Goal: Task Accomplishment & Management: Manage account settings

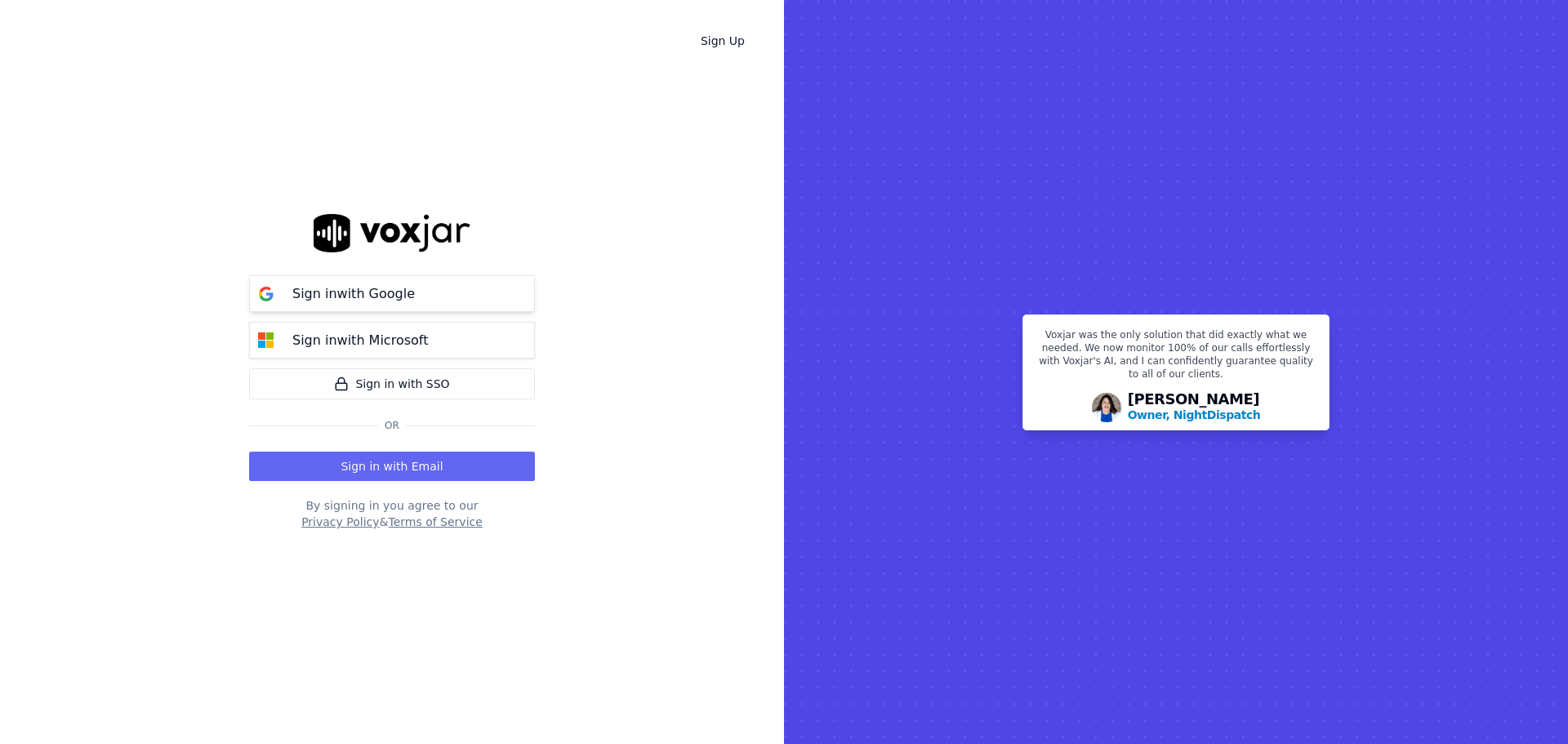
click at [396, 300] on p "Sign in with Google" at bounding box center [353, 294] width 122 height 20
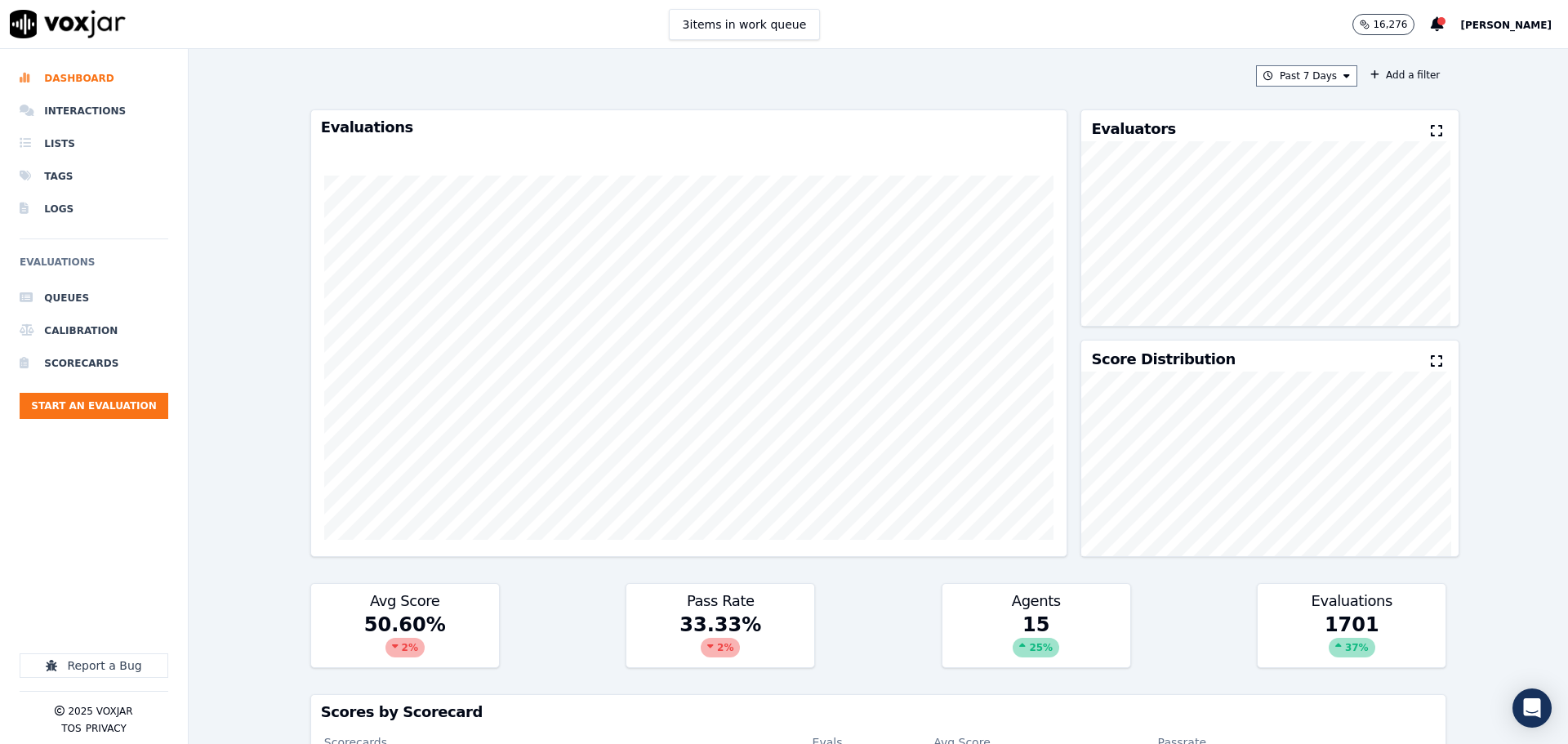
click at [1485, 26] on span "[PERSON_NAME]" at bounding box center [1506, 26] width 92 height 12
click at [1456, 59] on div "Settings" at bounding box center [1469, 54] width 175 height 26
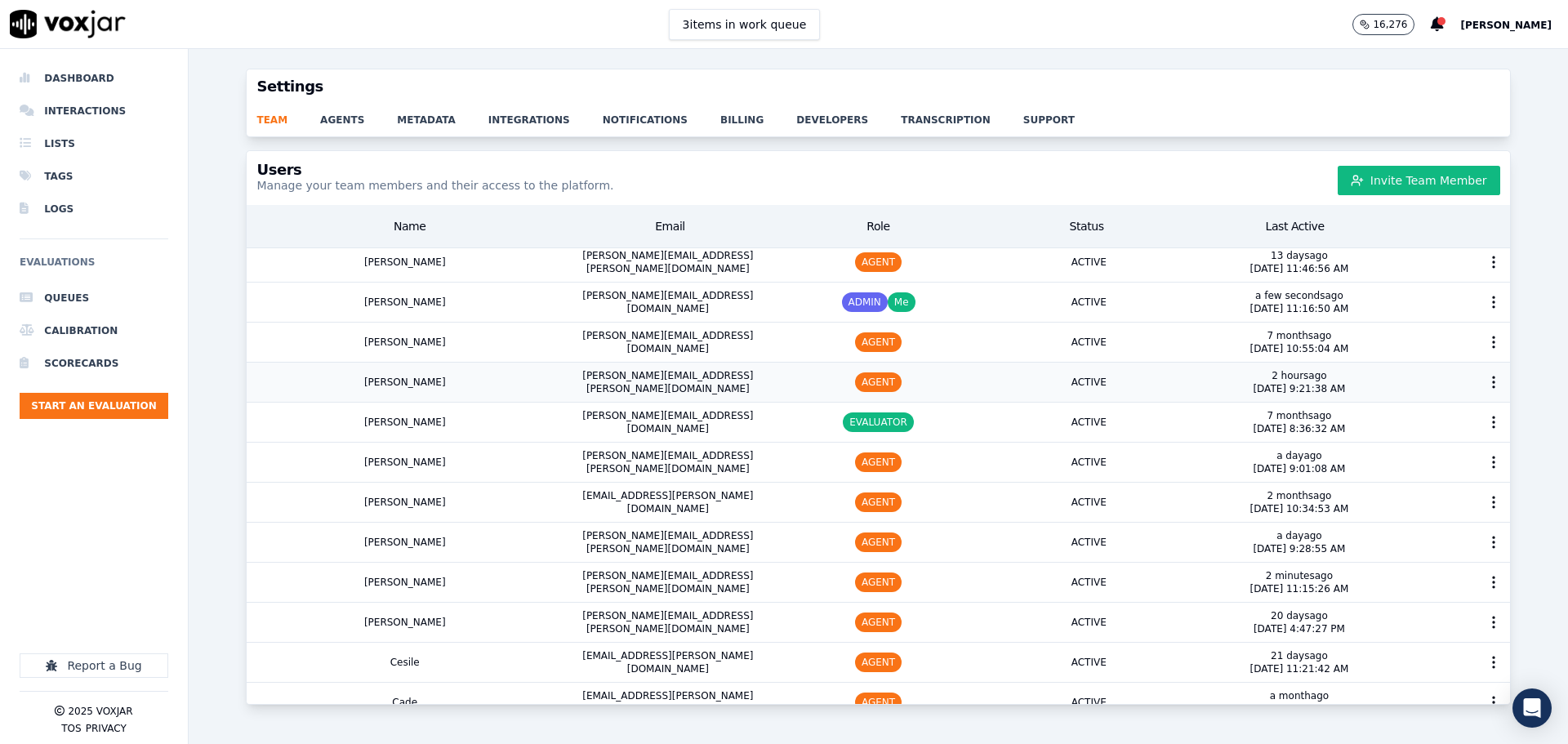
scroll to position [490, 0]
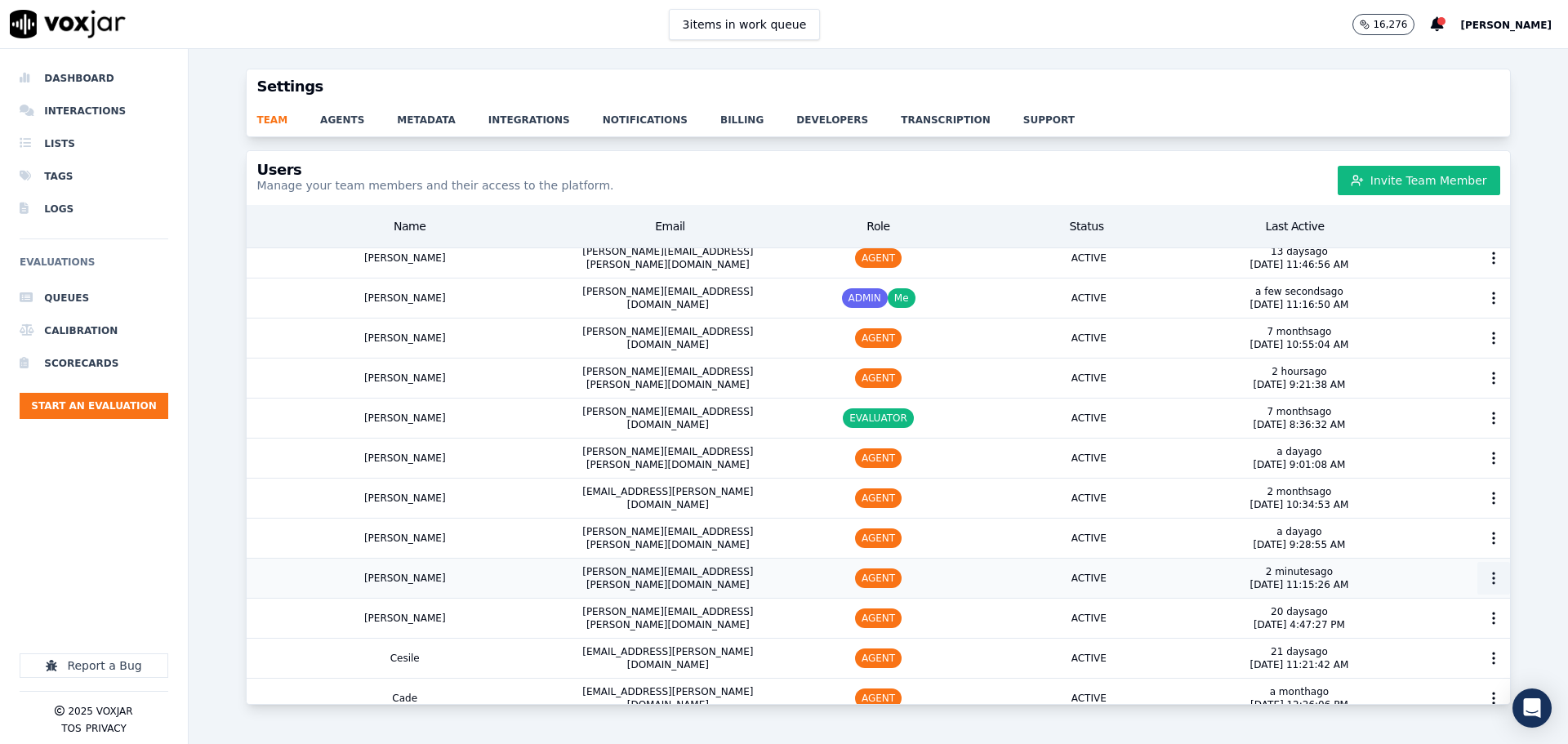
click at [1485, 578] on icon "button" at bounding box center [1493, 578] width 17 height 17
click at [1441, 693] on div "Delete User" at bounding box center [1462, 693] width 113 height 26
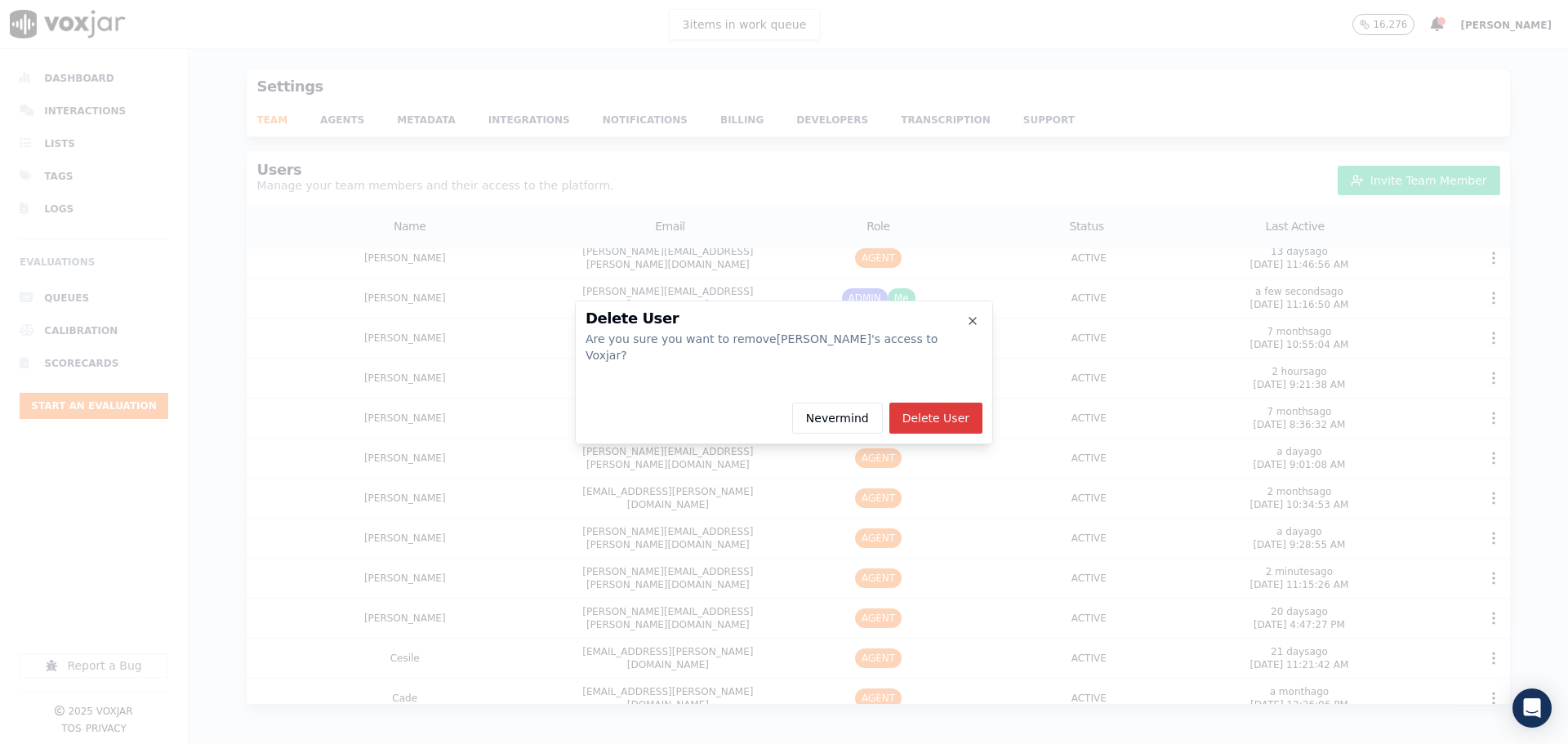
click at [947, 412] on button "Delete User" at bounding box center [935, 417] width 93 height 31
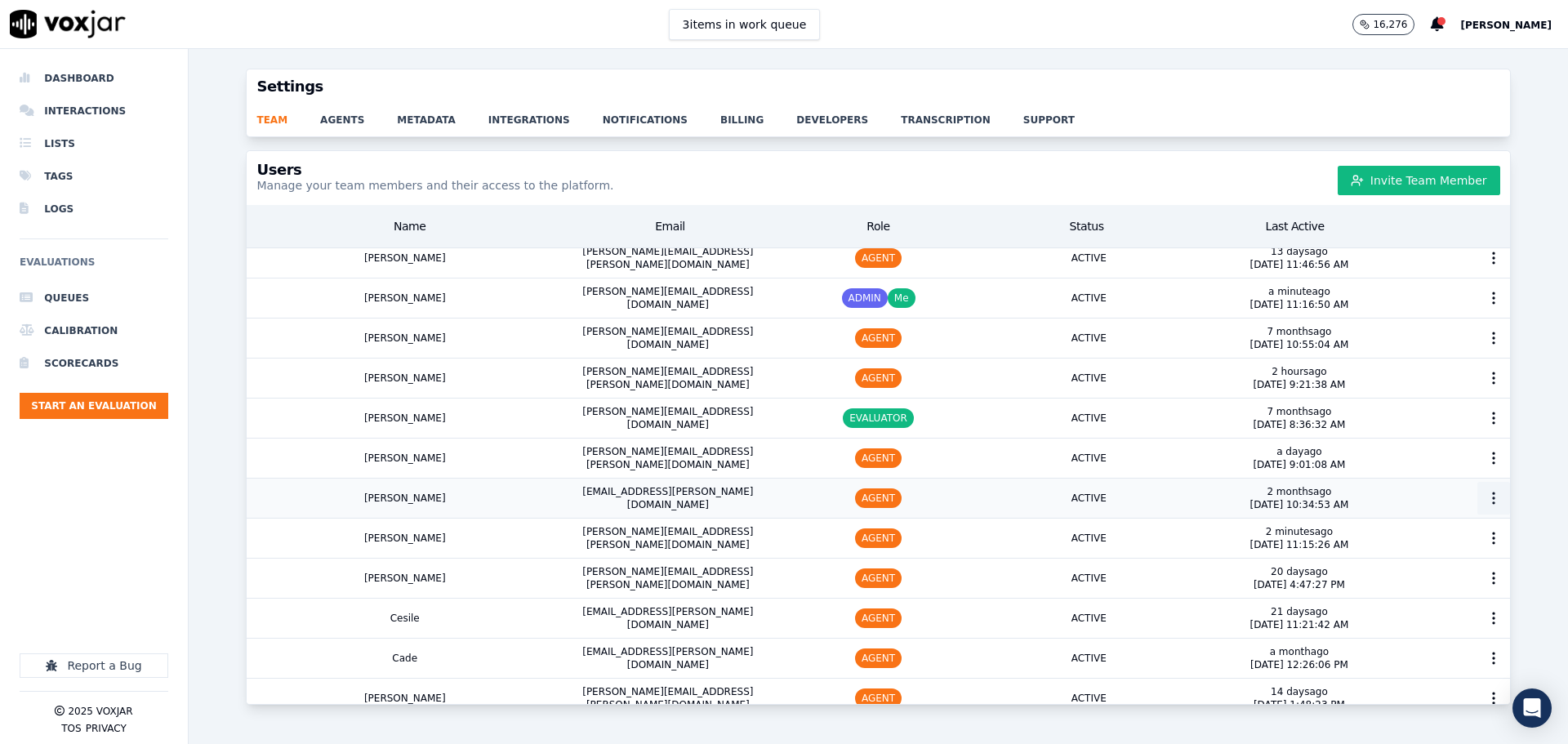
click at [1485, 497] on icon "button" at bounding box center [1493, 498] width 17 height 17
click at [1433, 610] on div "Delete User" at bounding box center [1462, 613] width 113 height 26
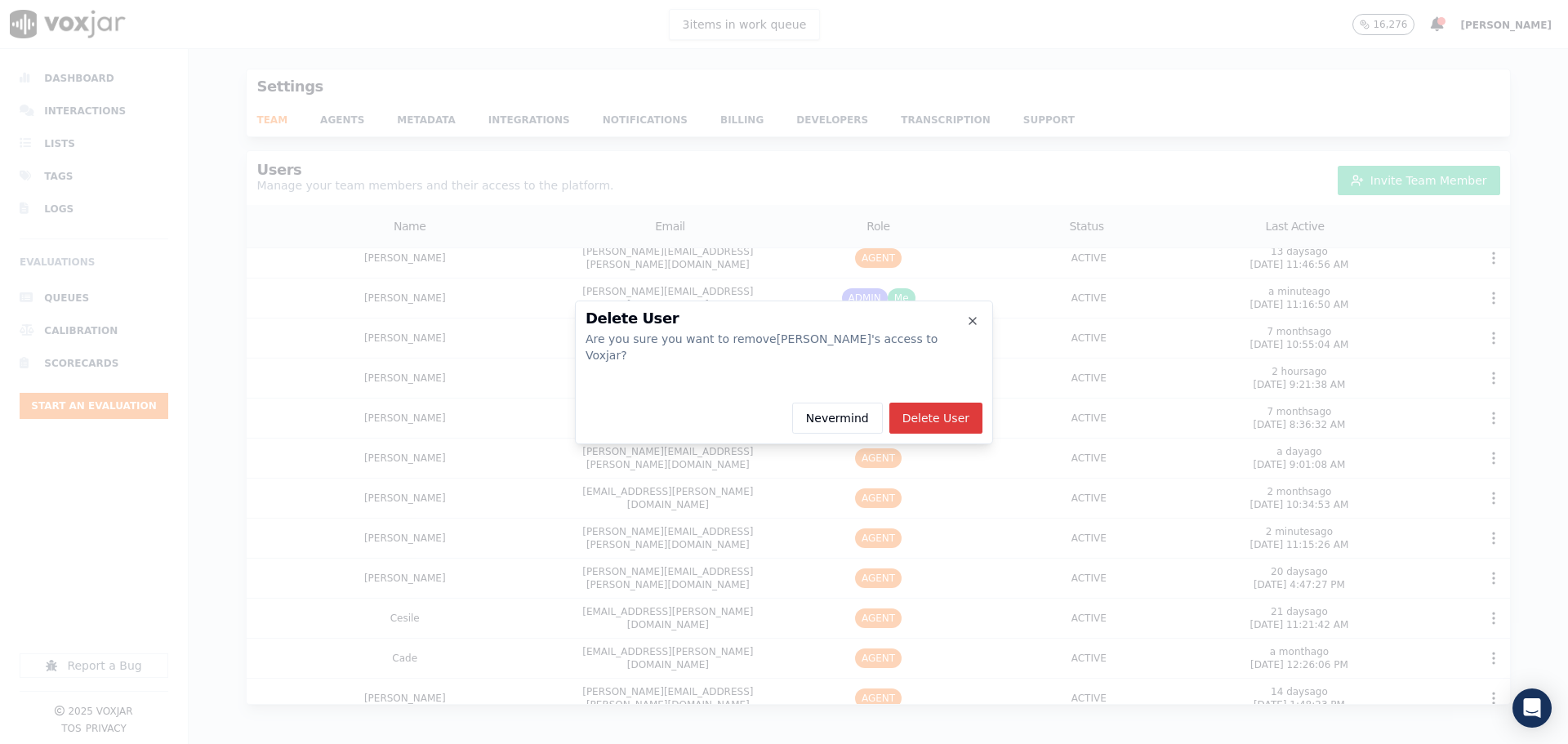
click at [943, 411] on button "Delete User" at bounding box center [935, 417] width 93 height 31
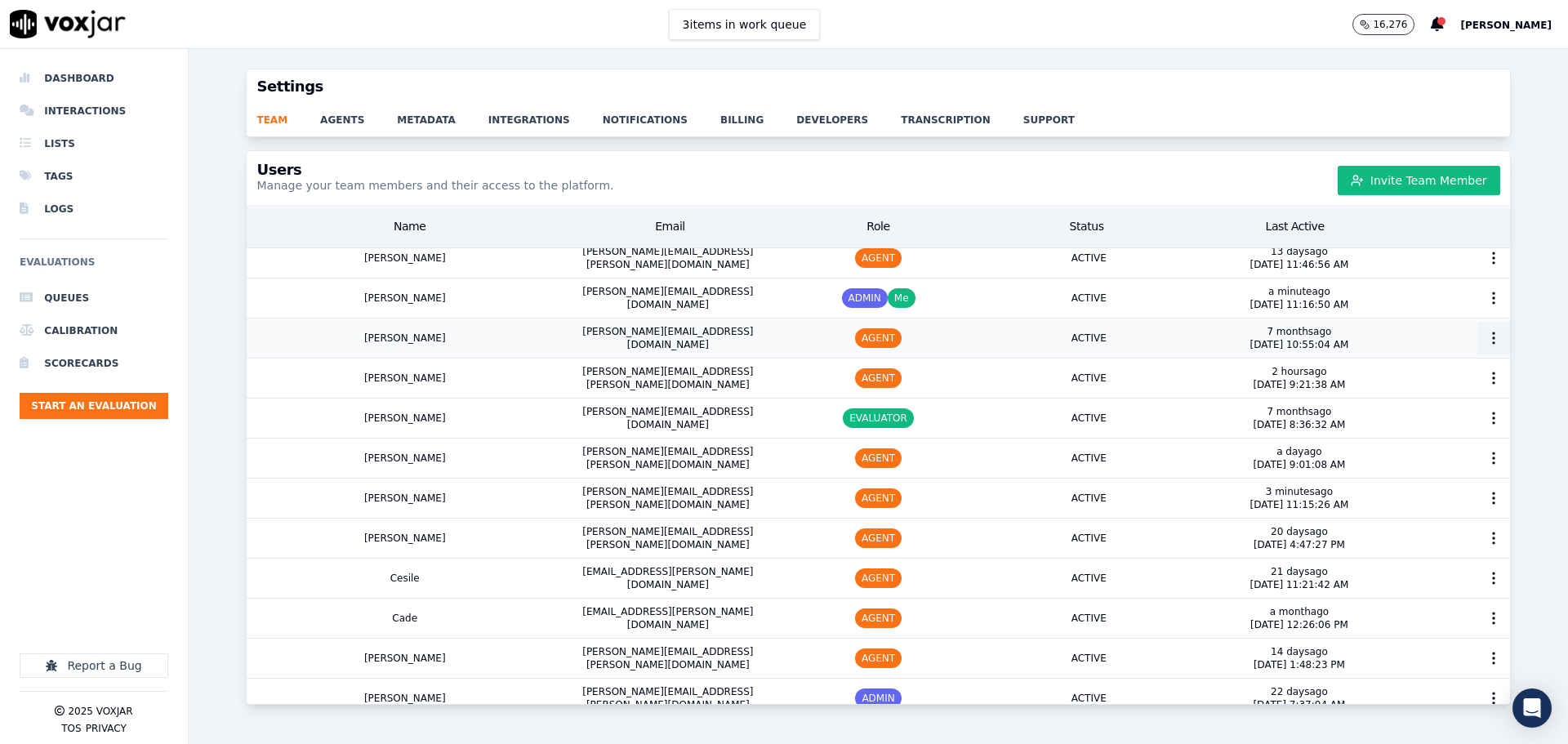
click at [1485, 332] on icon "button" at bounding box center [1493, 337] width 17 height 17
click at [1424, 450] on div "Delete User" at bounding box center [1462, 453] width 113 height 26
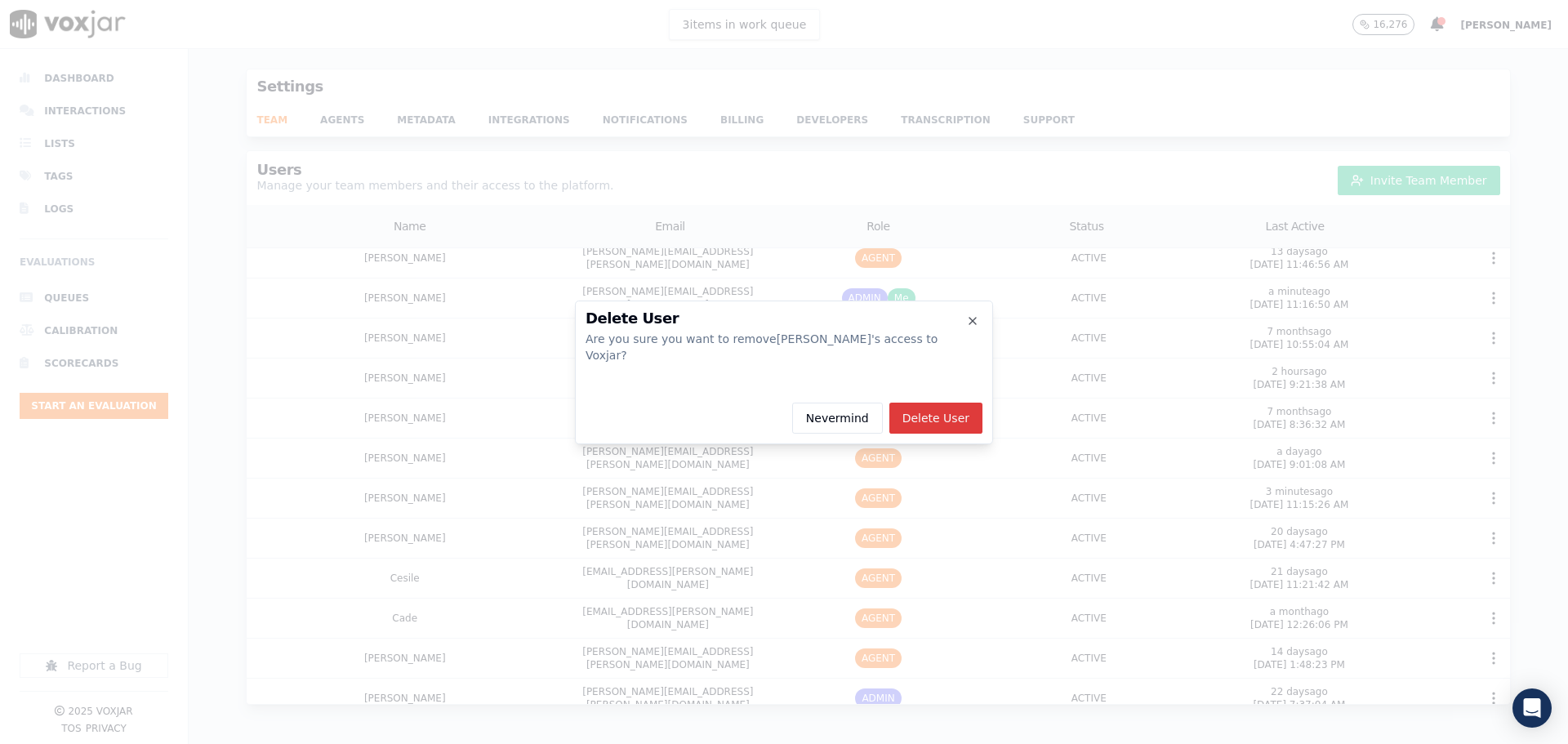
click at [952, 419] on button "Delete User" at bounding box center [935, 417] width 93 height 31
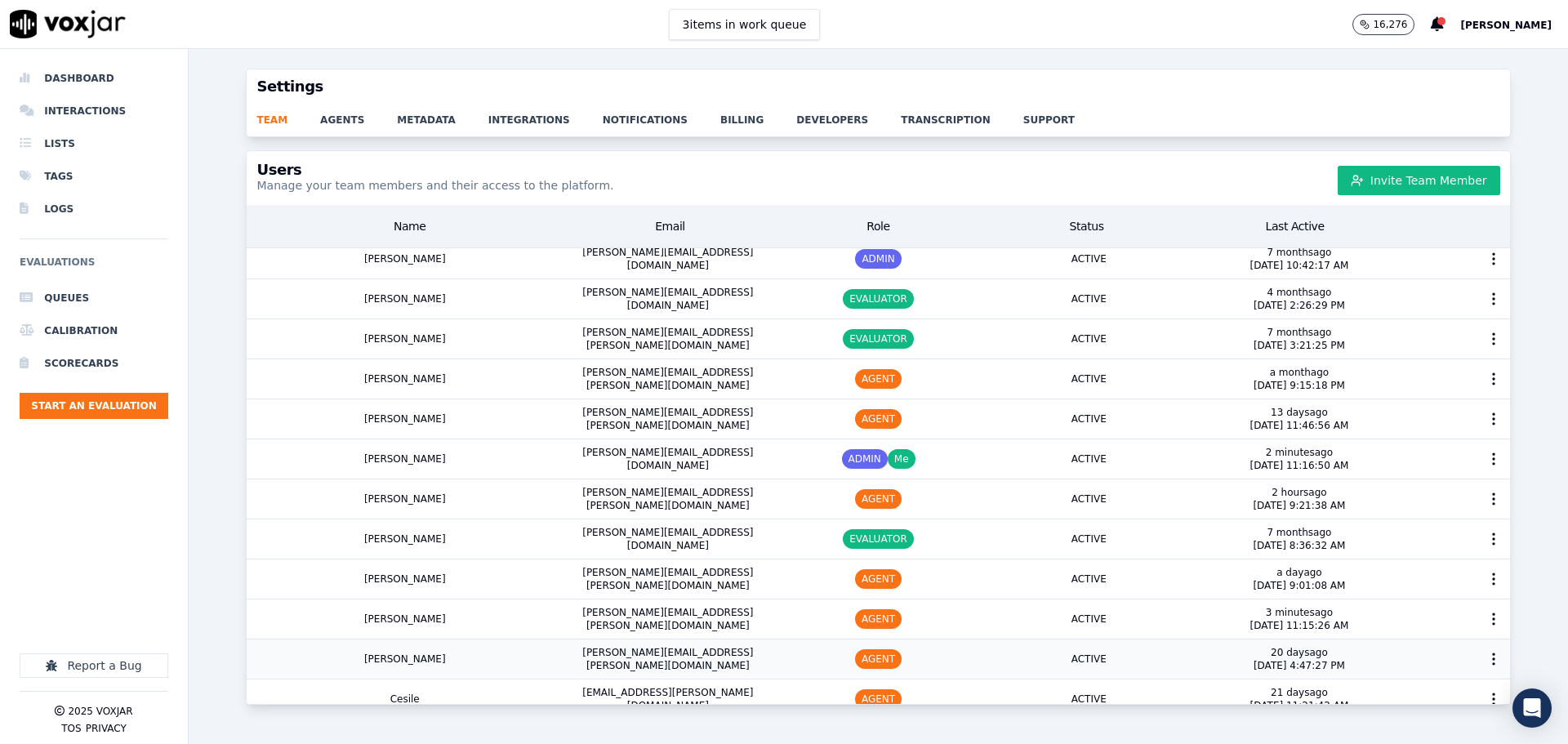
scroll to position [327, 0]
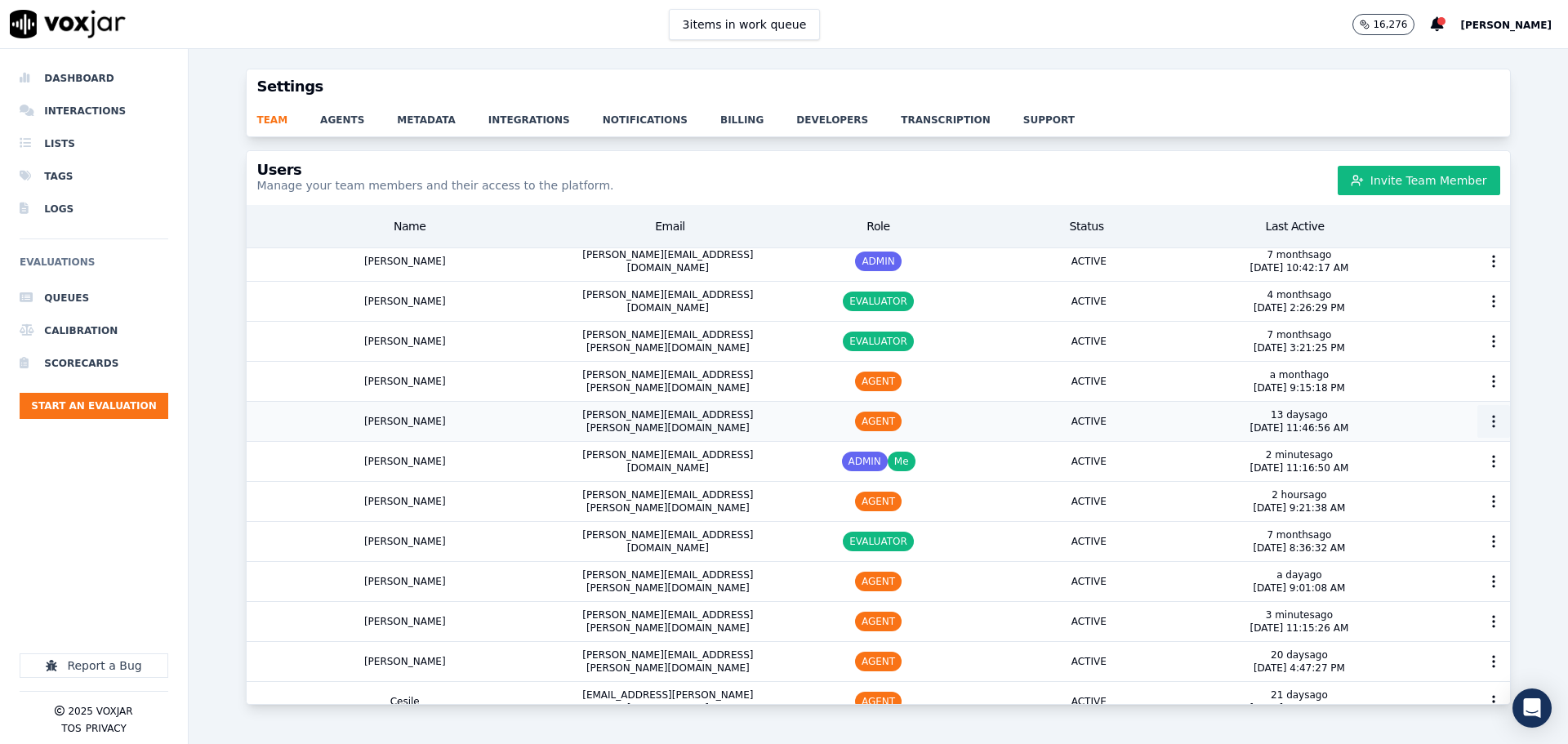
click at [1485, 414] on icon "button" at bounding box center [1493, 421] width 17 height 17
click at [1434, 531] on div "Delete User" at bounding box center [1462, 537] width 113 height 26
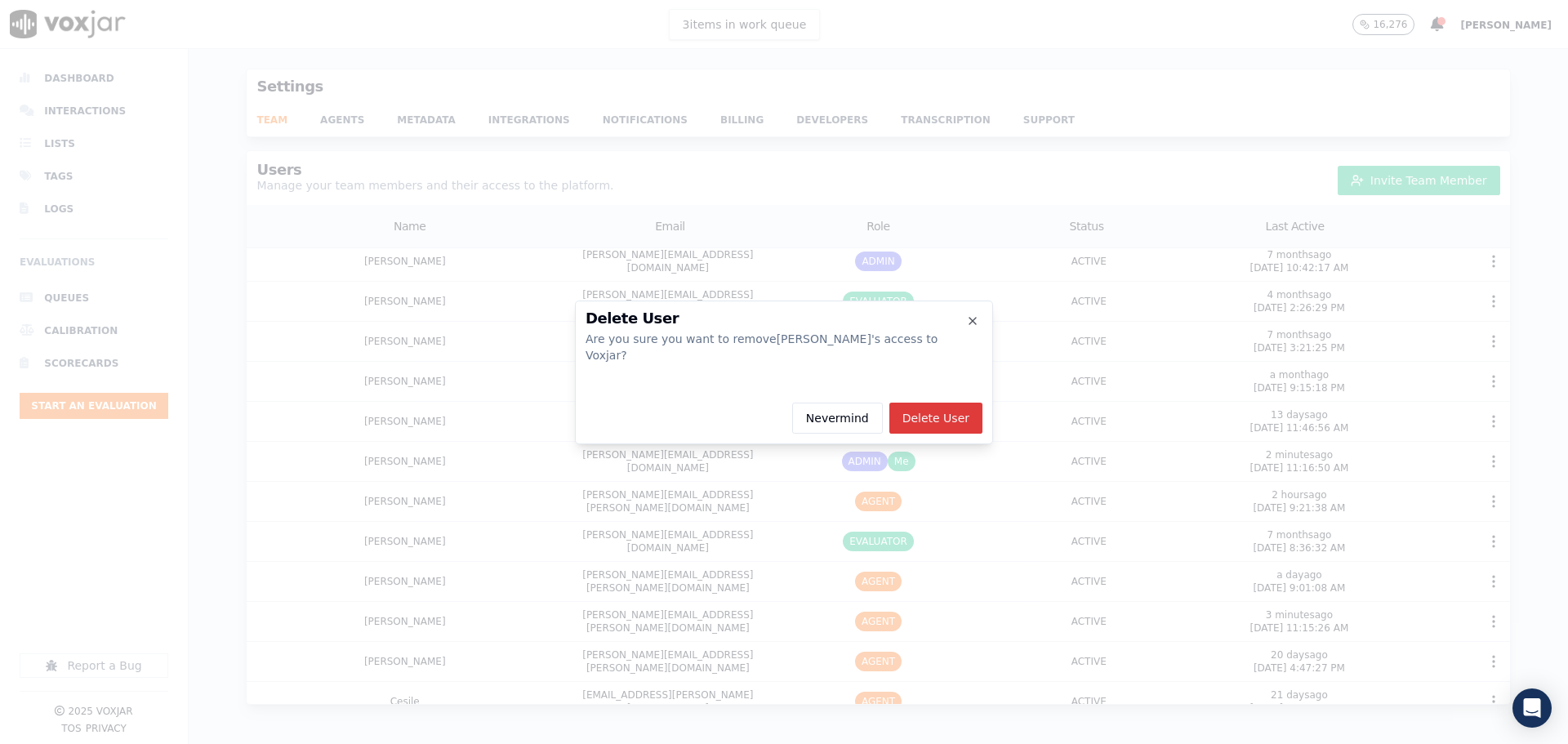
click at [940, 407] on button "Delete User" at bounding box center [935, 417] width 93 height 31
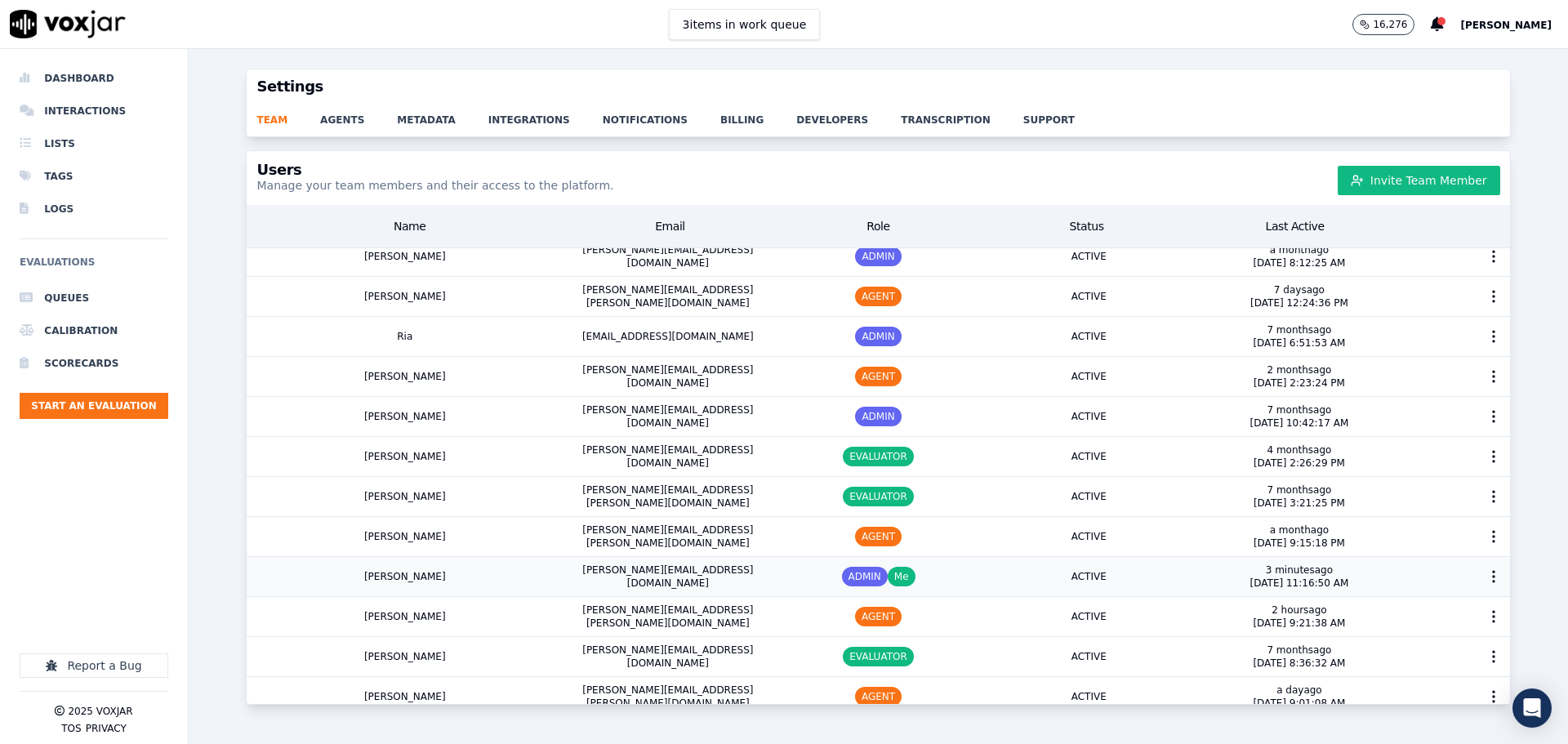
scroll to position [164, 0]
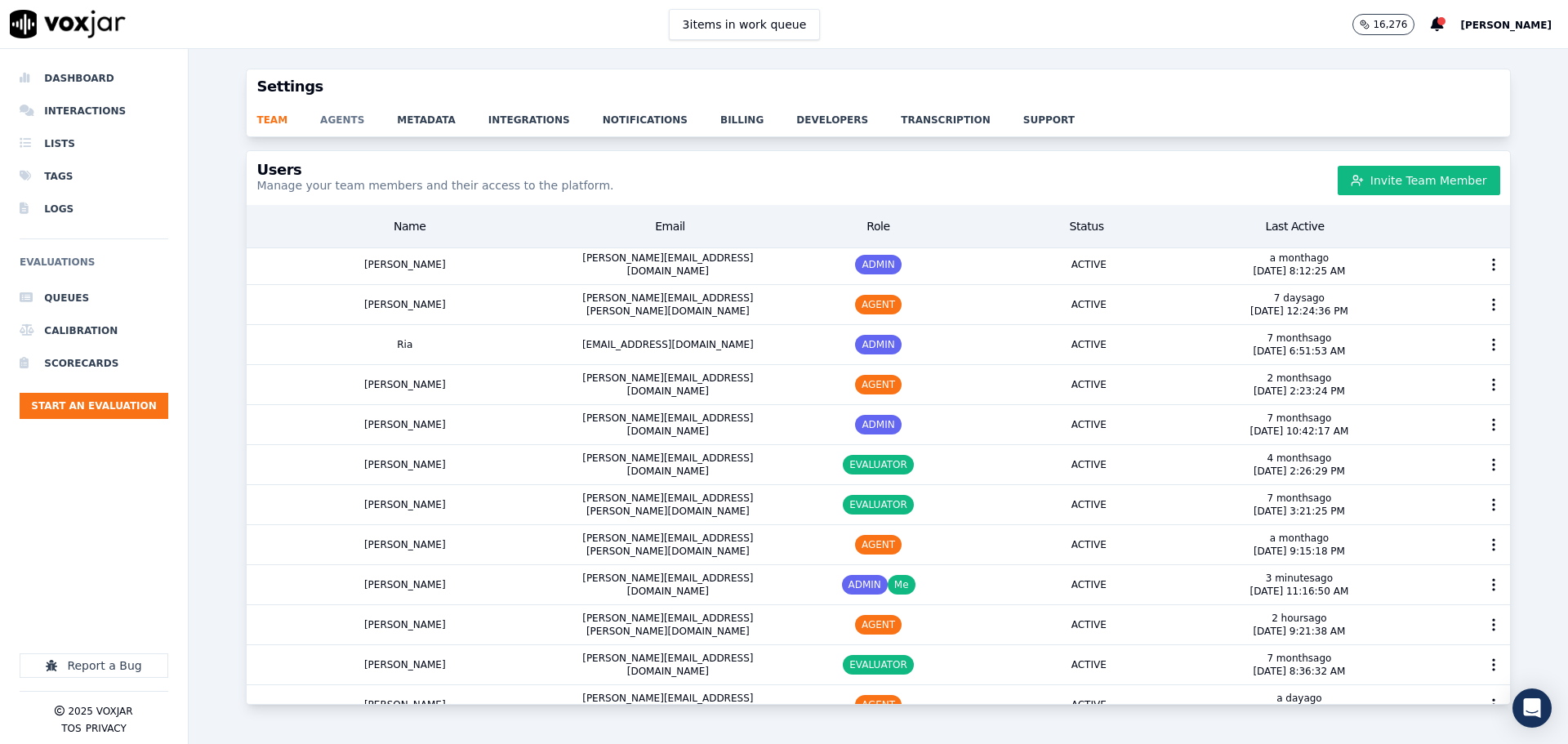
click at [343, 120] on link "agents" at bounding box center [358, 114] width 77 height 23
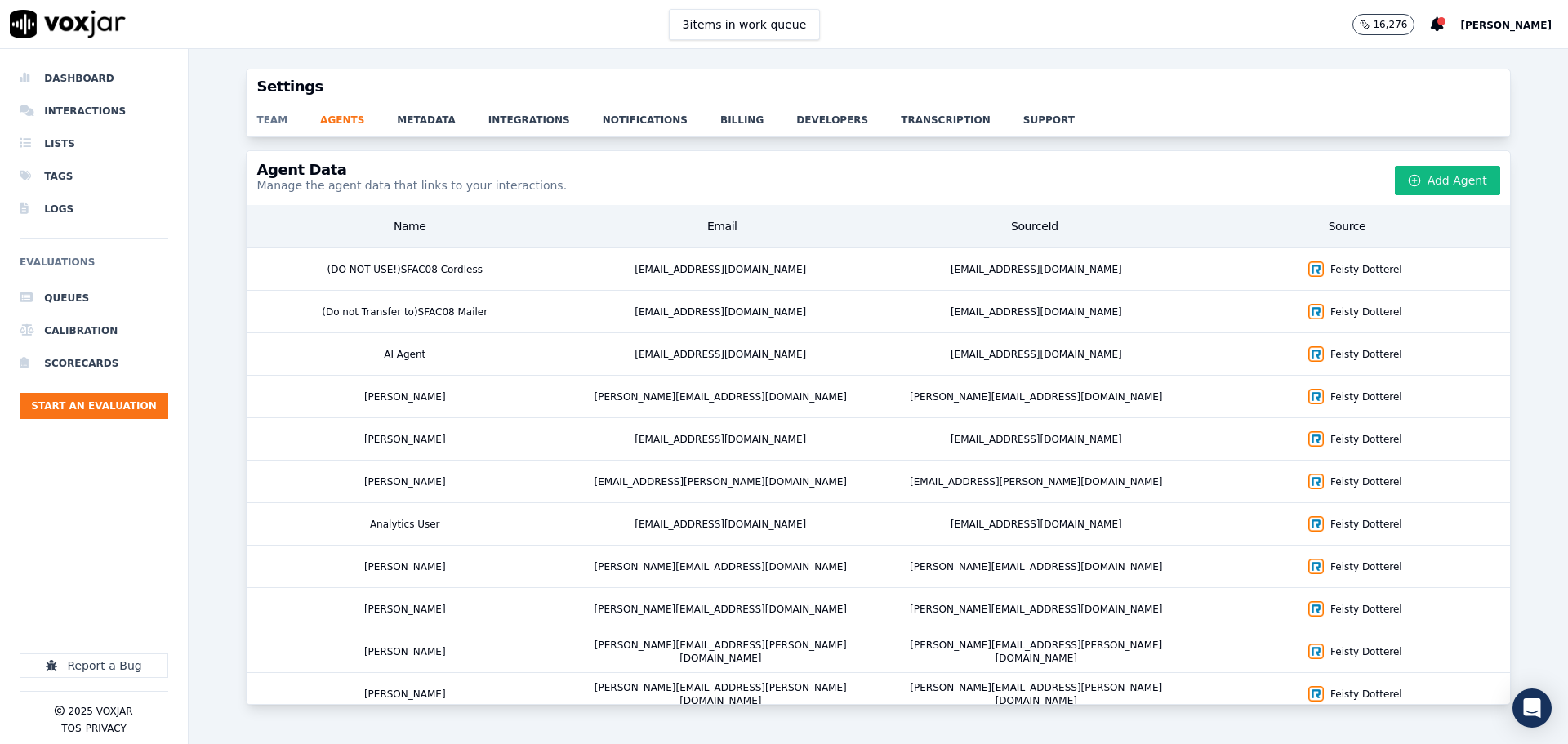
click at [265, 118] on link "team" at bounding box center [288, 114] width 64 height 23
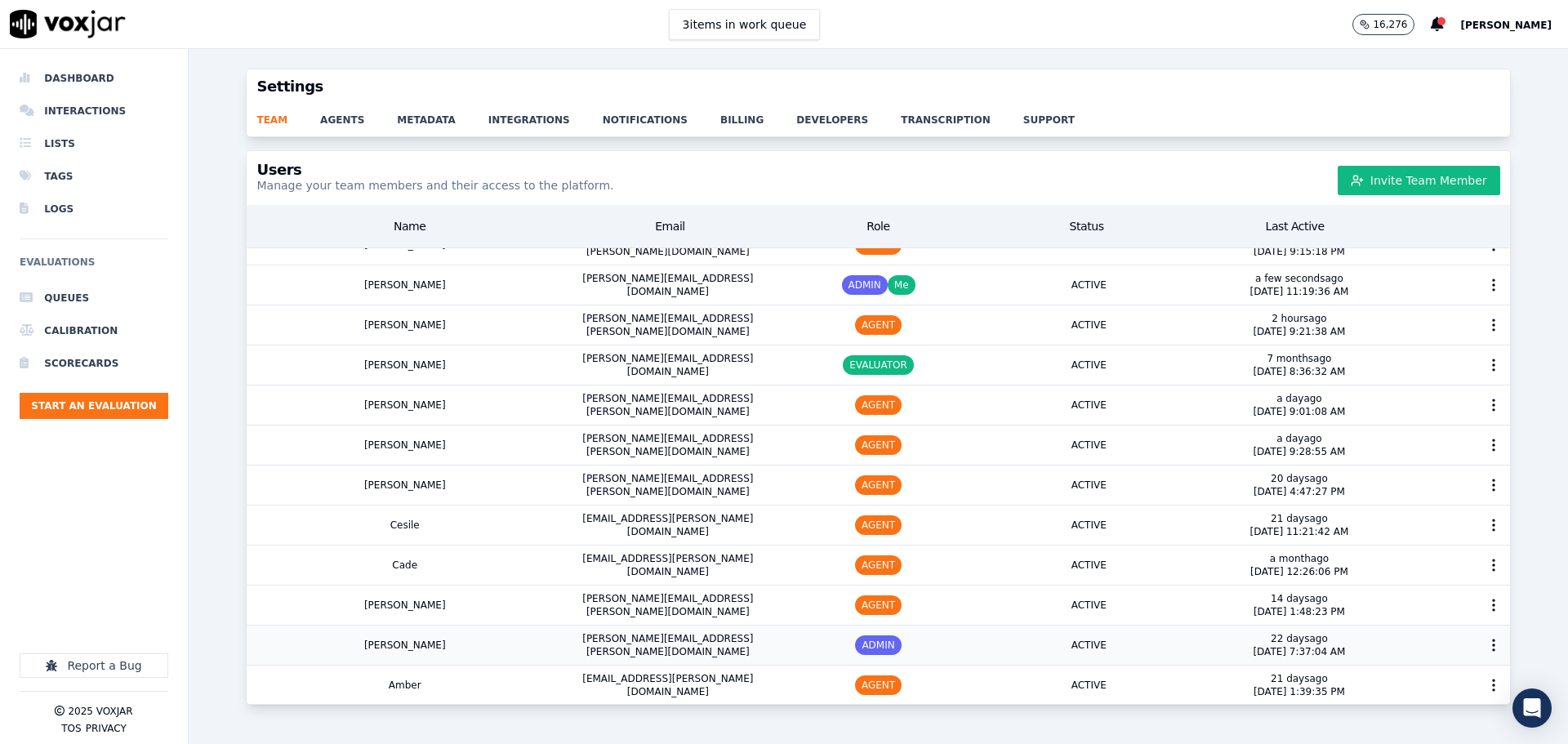
scroll to position [423, 0]
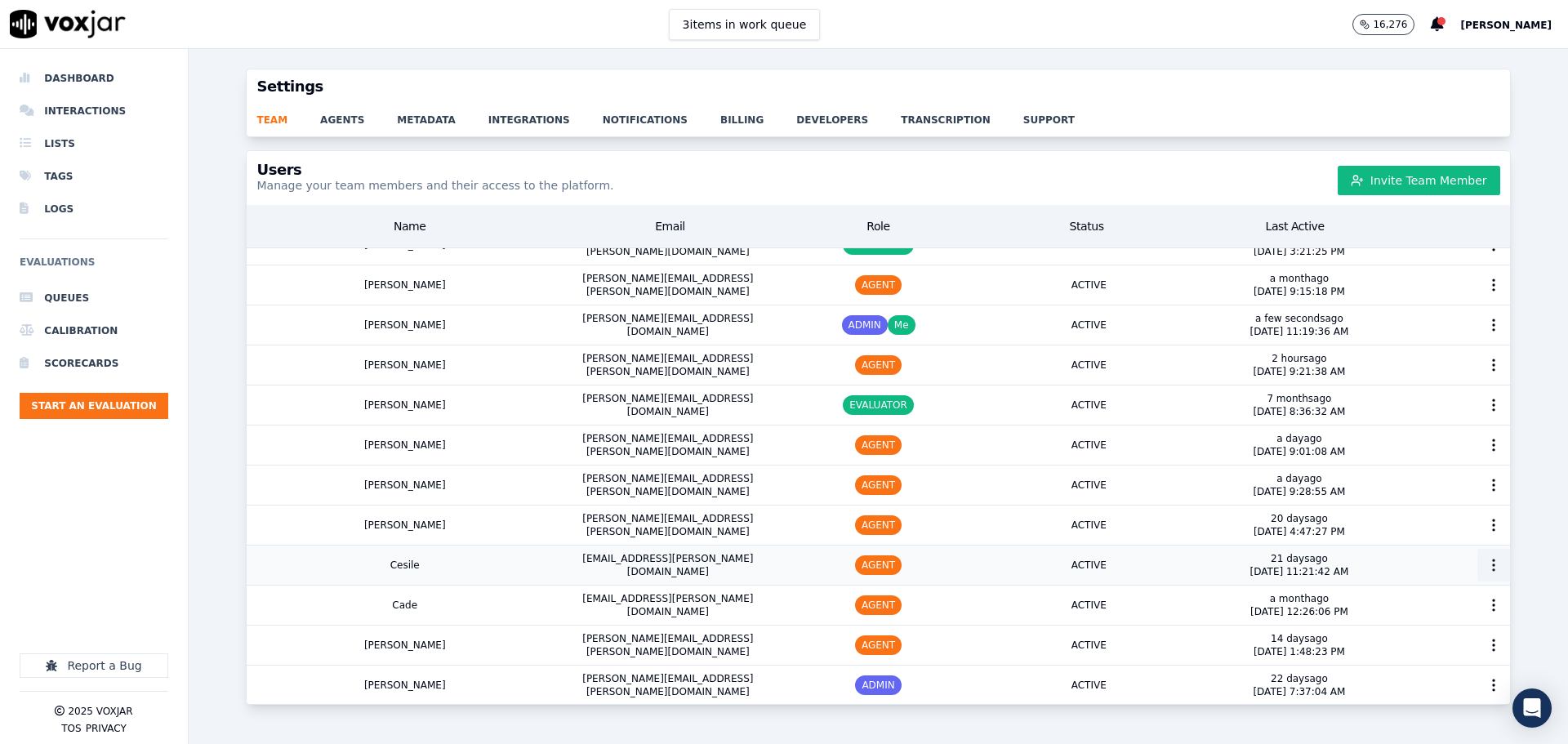
click at [1485, 567] on icon "button" at bounding box center [1493, 564] width 17 height 17
click at [1437, 686] on div "Delete User" at bounding box center [1462, 680] width 113 height 26
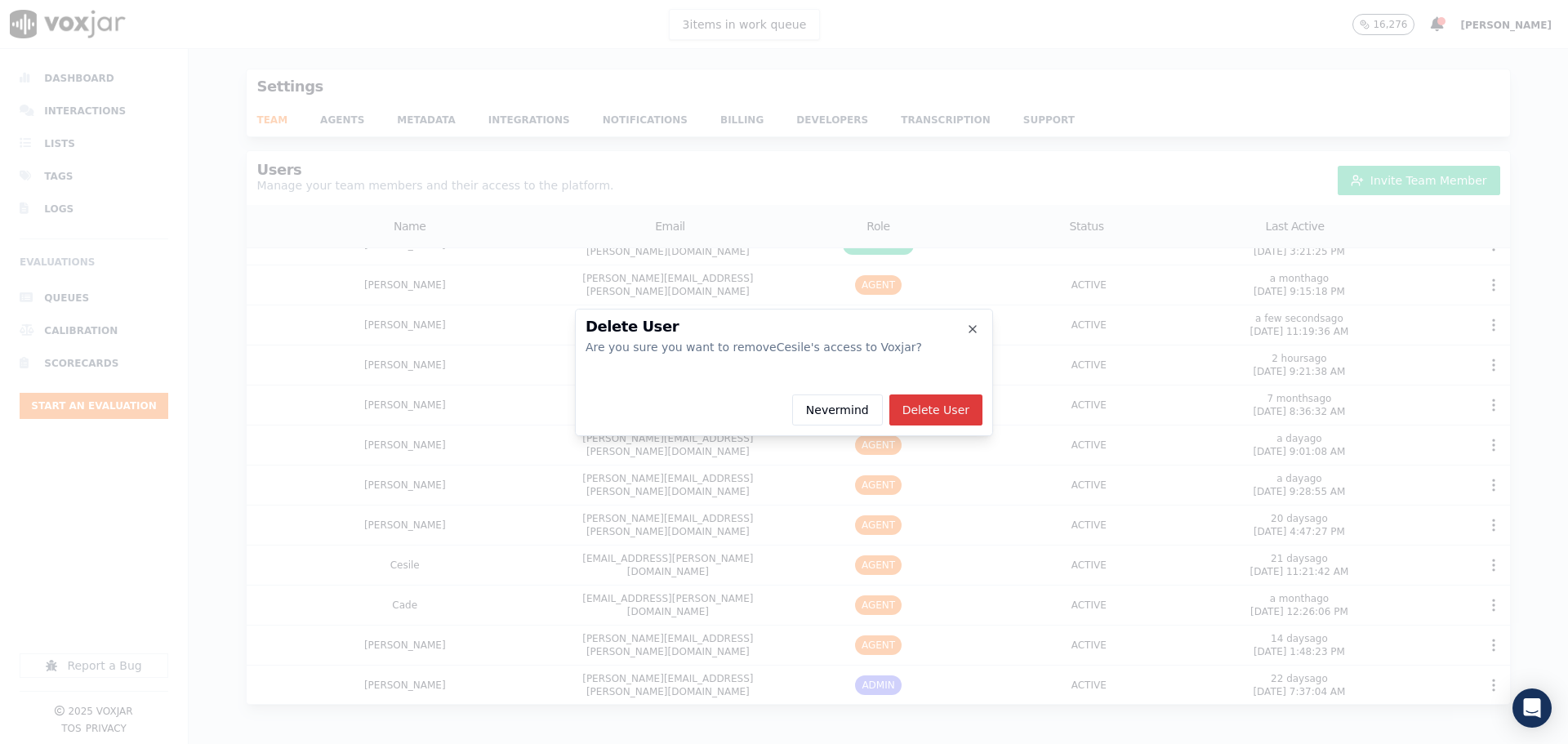
click at [947, 414] on button "Delete User" at bounding box center [935, 409] width 93 height 31
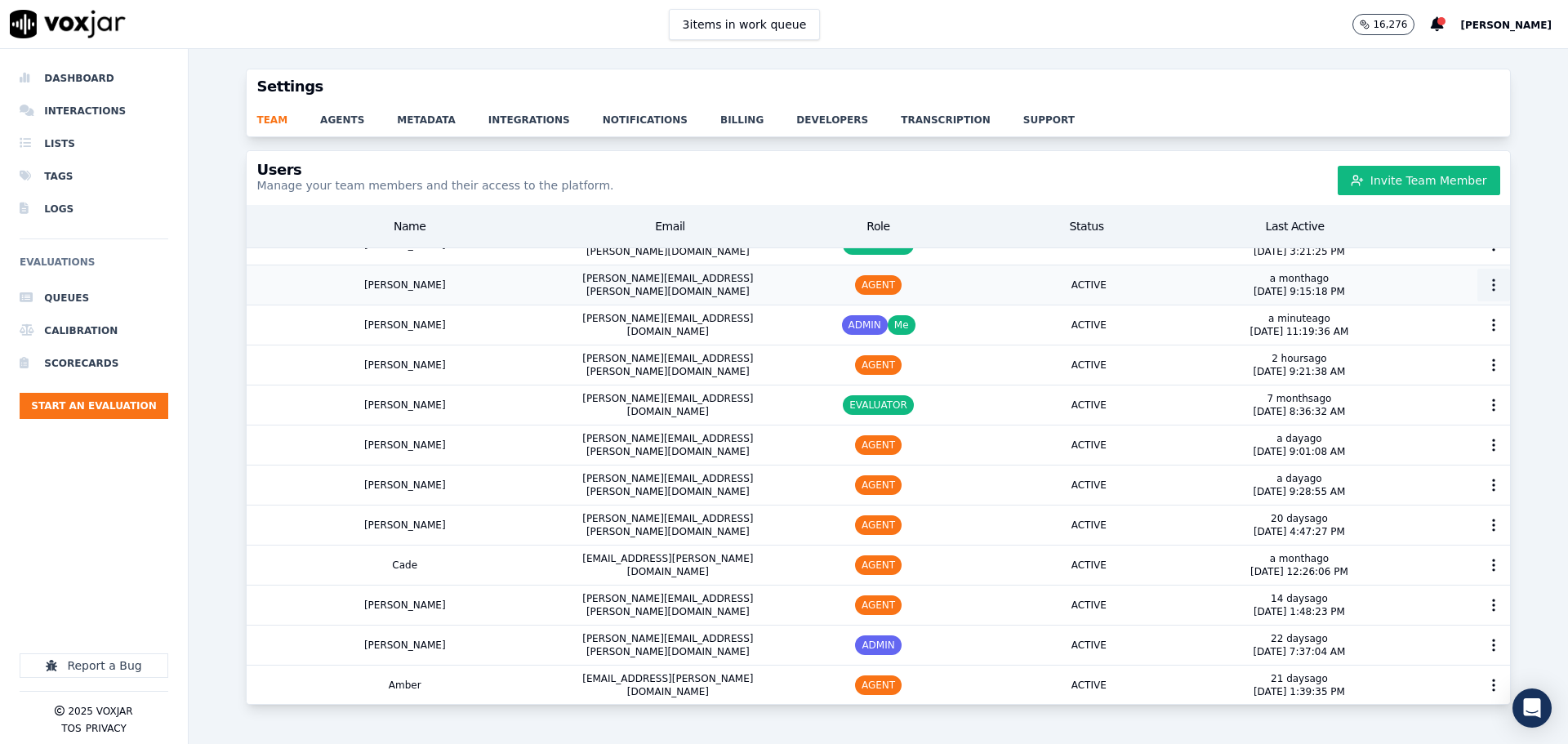
click at [1485, 281] on icon "button" at bounding box center [1493, 285] width 17 height 17
click at [1434, 400] on div "Delete User" at bounding box center [1462, 400] width 113 height 26
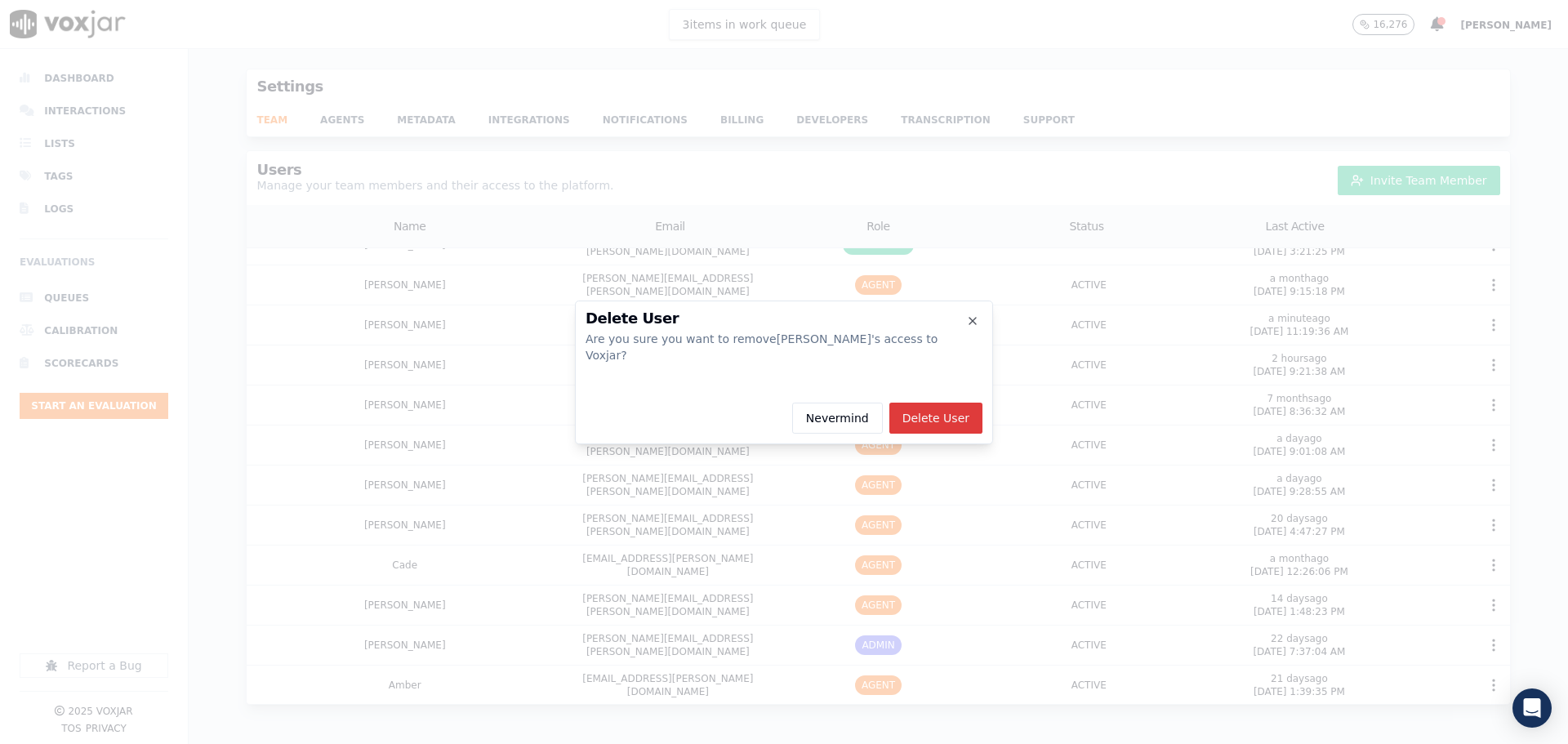
click at [956, 409] on button "Delete User" at bounding box center [935, 417] width 93 height 31
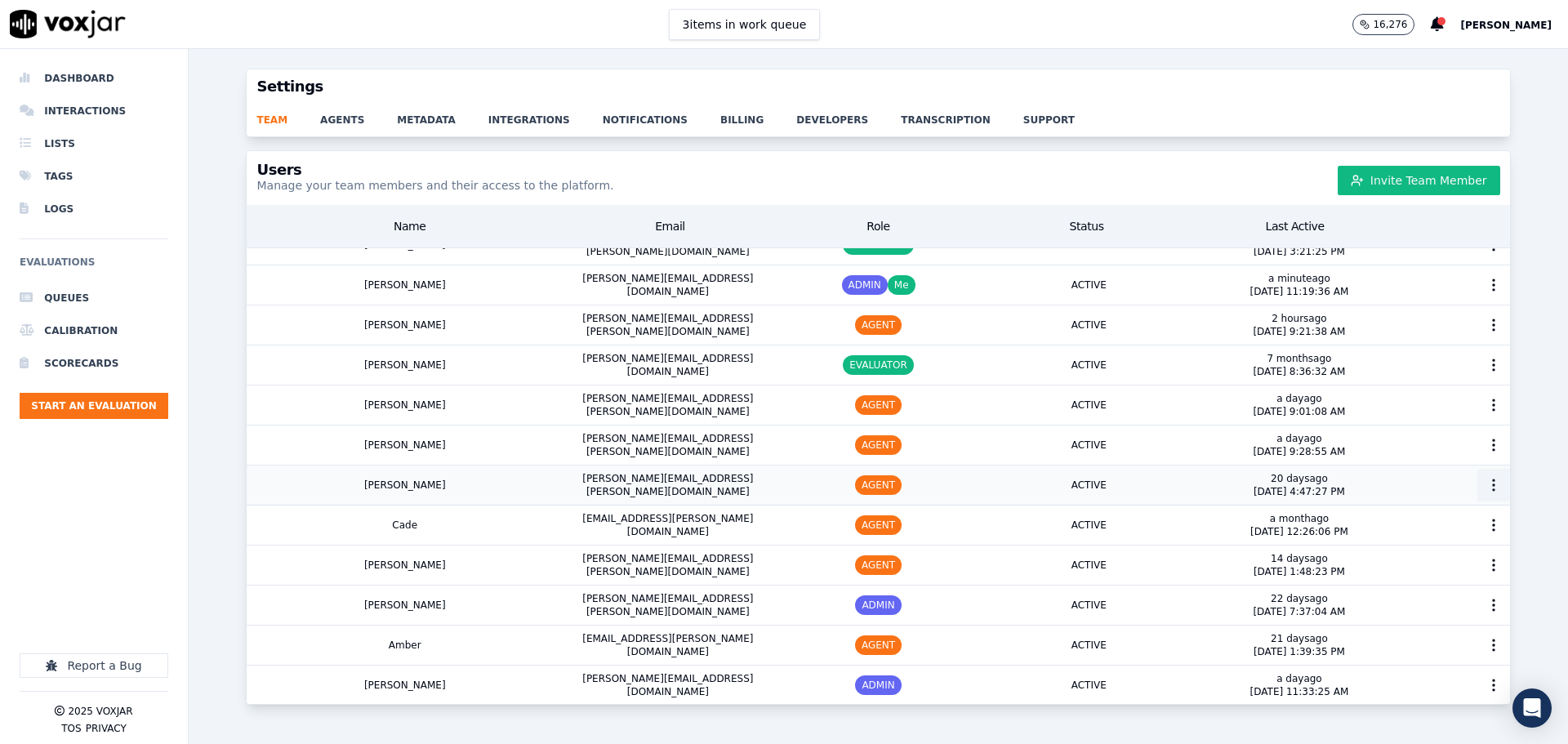
click at [1485, 487] on icon "button" at bounding box center [1493, 484] width 17 height 17
click at [1437, 599] on div "Delete User" at bounding box center [1462, 600] width 113 height 26
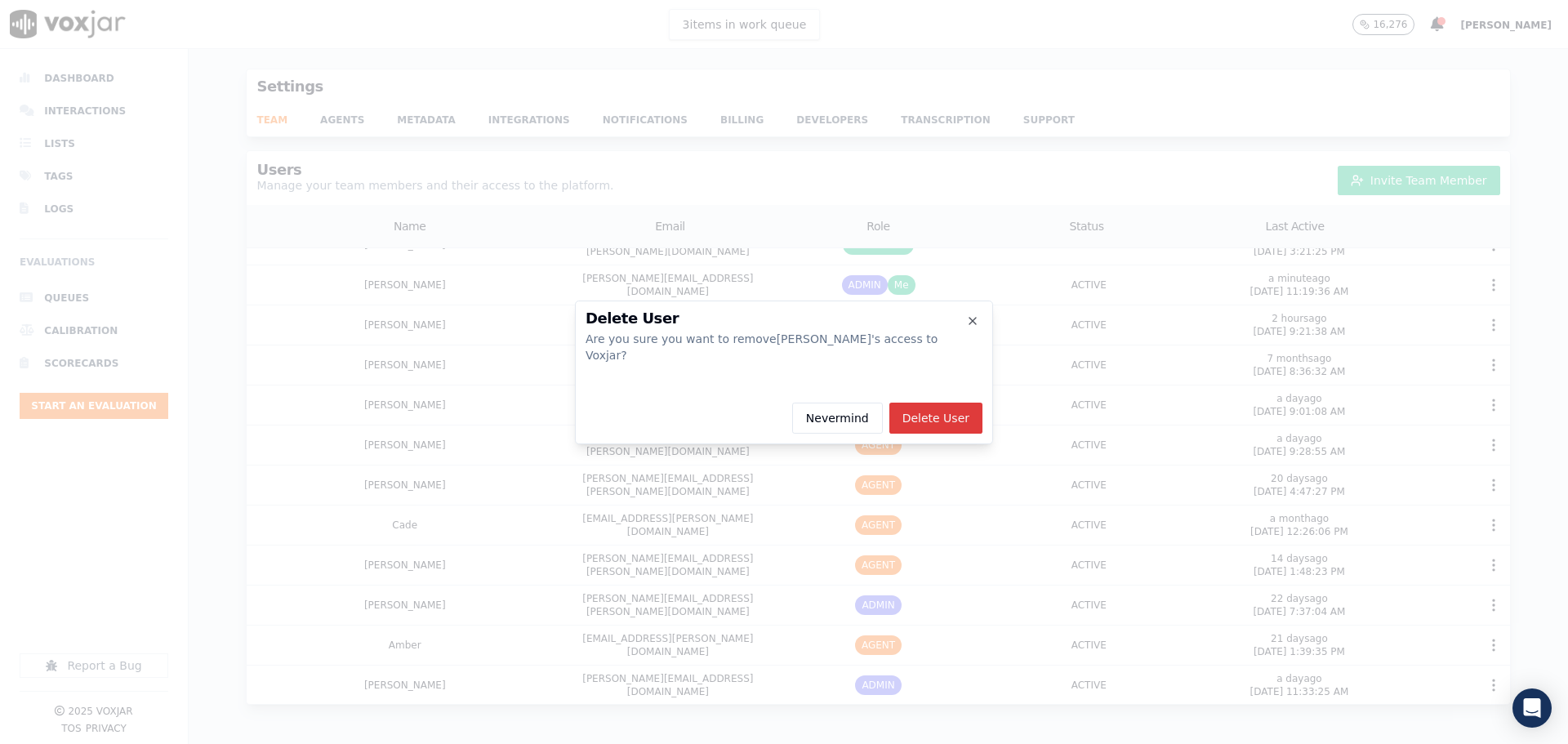
click at [950, 410] on button "Delete User" at bounding box center [935, 417] width 93 height 31
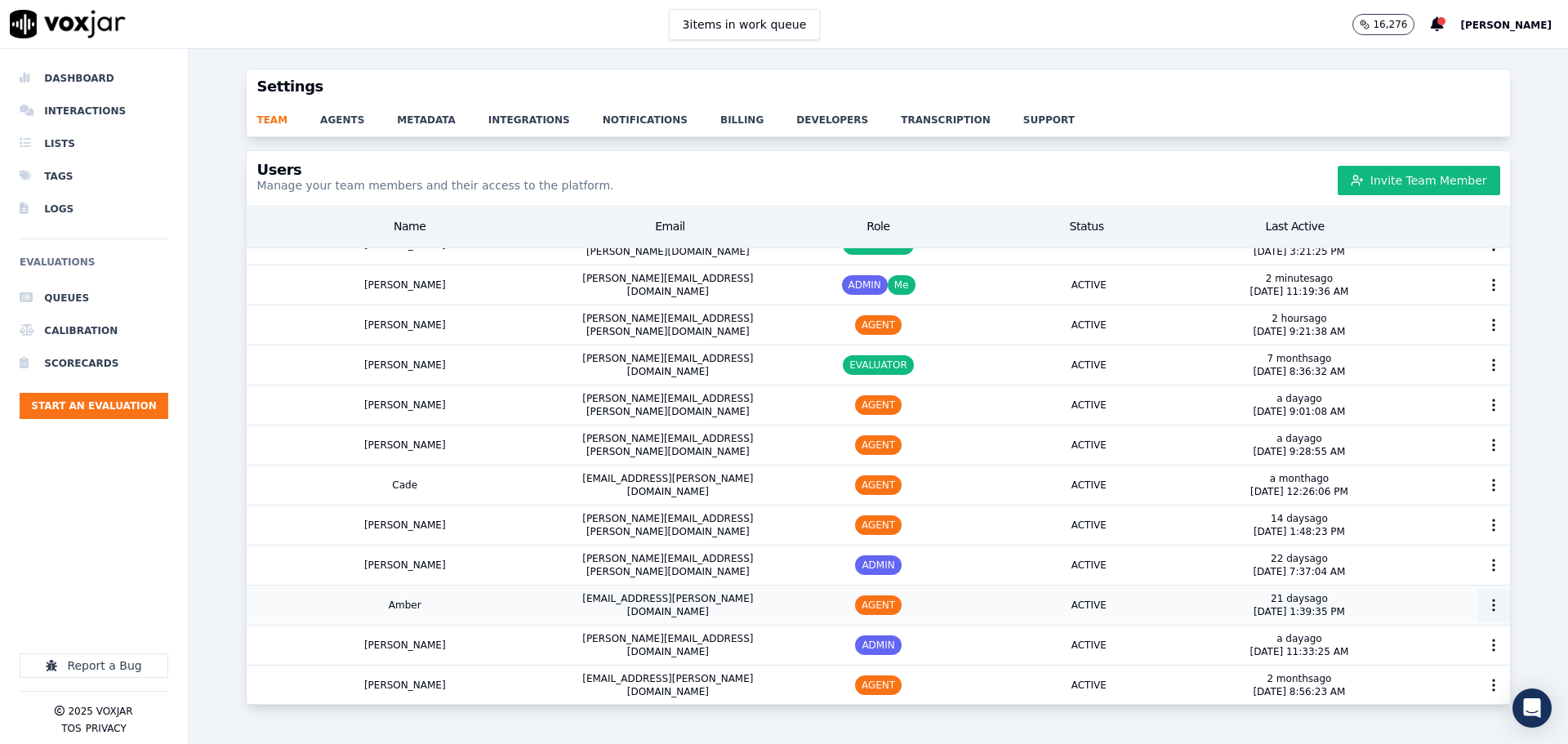
click at [1485, 601] on icon "button" at bounding box center [1493, 605] width 17 height 17
click at [1429, 726] on div "Delete User" at bounding box center [1462, 720] width 113 height 26
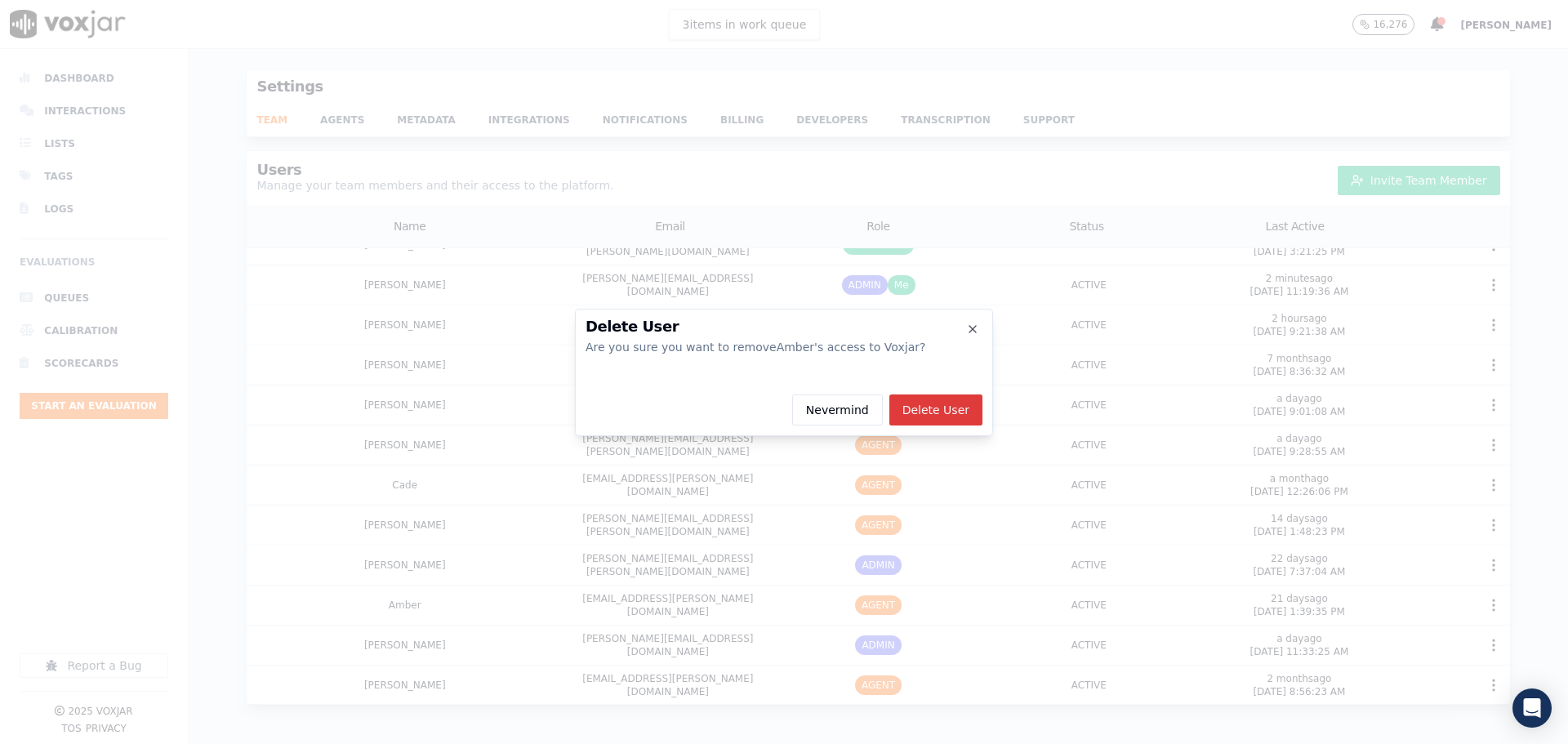
click at [954, 408] on button "Delete User" at bounding box center [935, 409] width 93 height 31
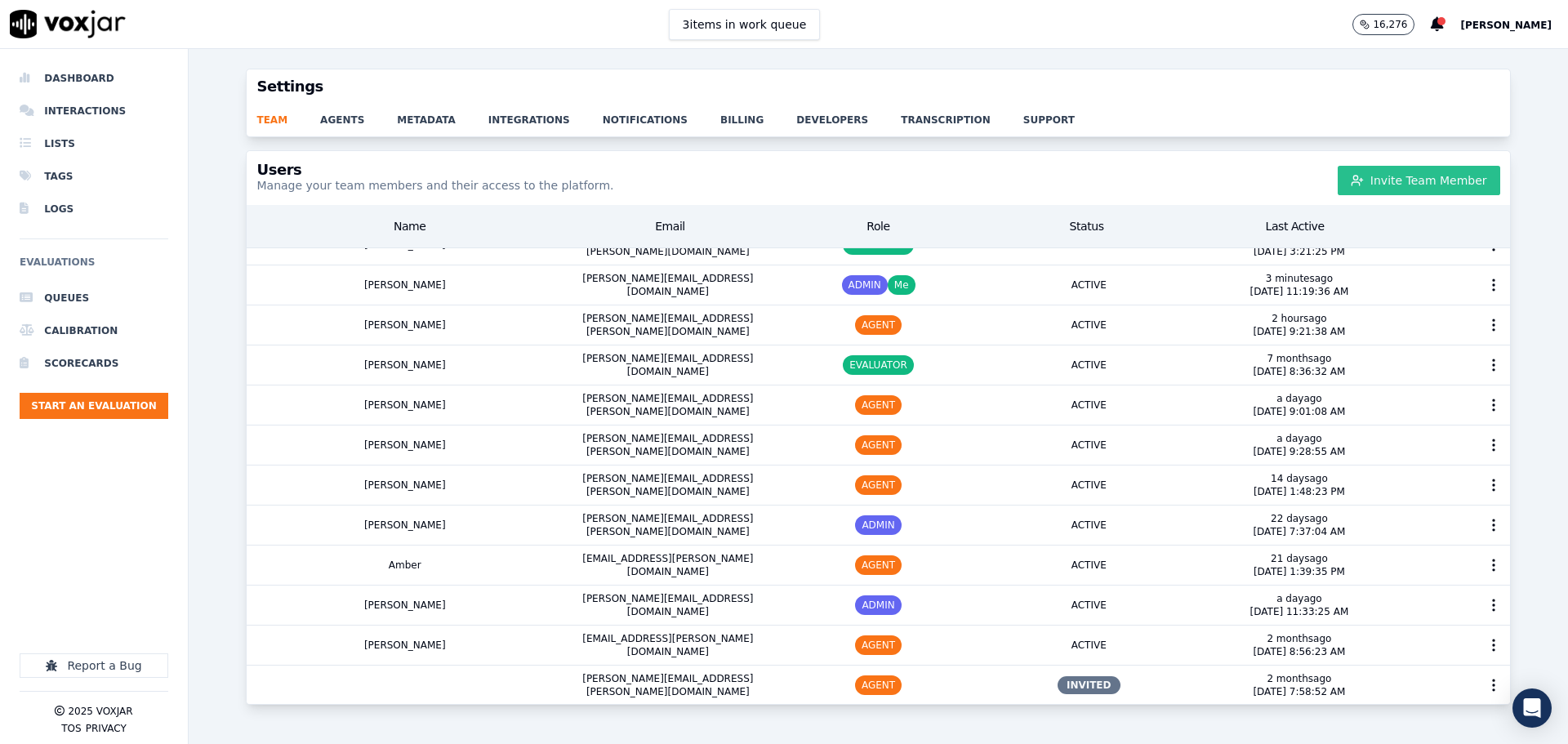
click at [1393, 183] on button "Invite Team Member" at bounding box center [1419, 181] width 163 height 30
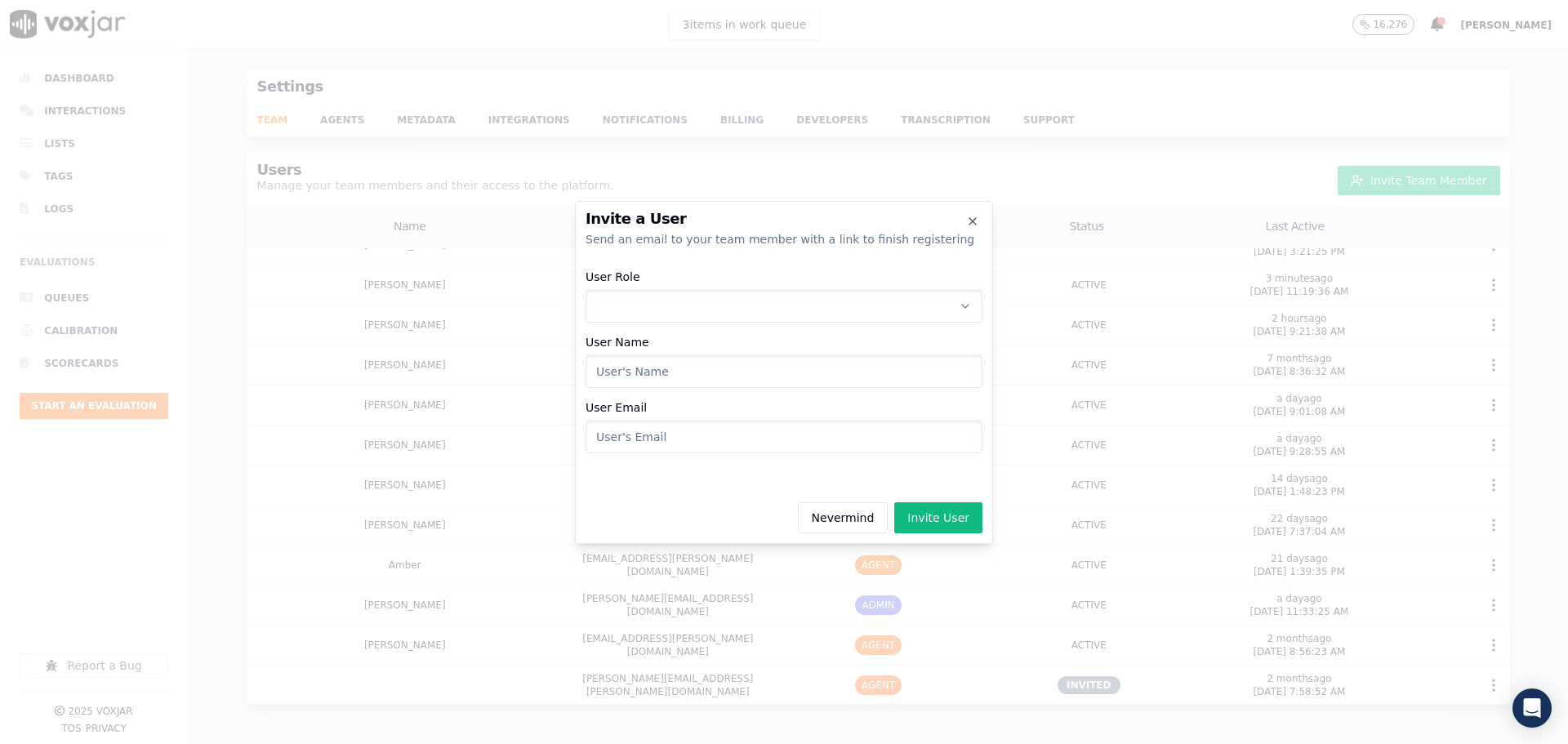
click at [831, 310] on button "User Role" at bounding box center [784, 306] width 397 height 33
click at [665, 401] on div "AGENT" at bounding box center [784, 402] width 376 height 26
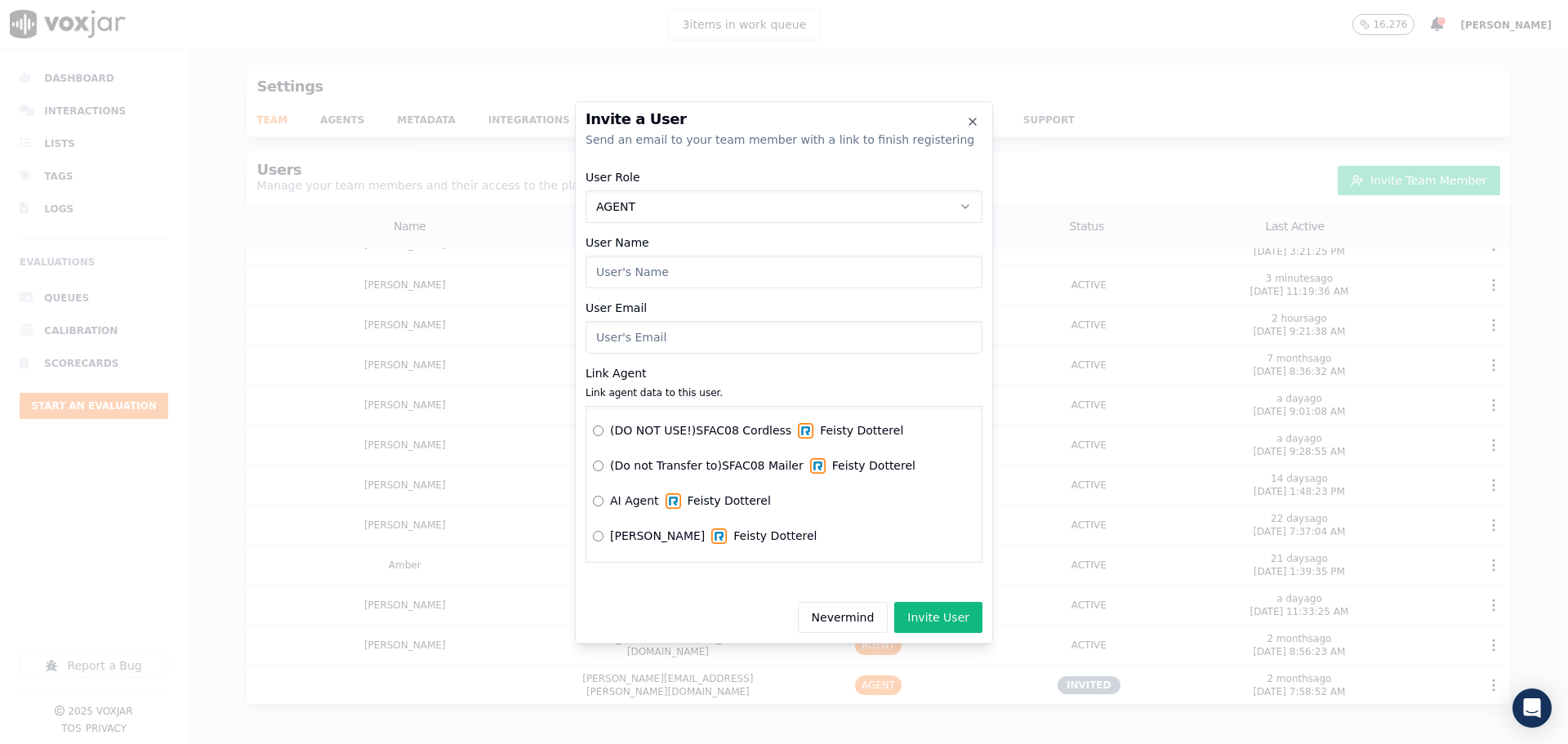
click at [675, 268] on input "User Name" at bounding box center [784, 271] width 397 height 33
type input "[PERSON_NAME]"
click at [666, 339] on input "User Email" at bounding box center [784, 336] width 397 height 33
paste input "[PERSON_NAME][EMAIL_ADDRESS][PERSON_NAME][DOMAIN_NAME]"
type input "[PERSON_NAME][EMAIL_ADDRESS][PERSON_NAME][DOMAIN_NAME]"
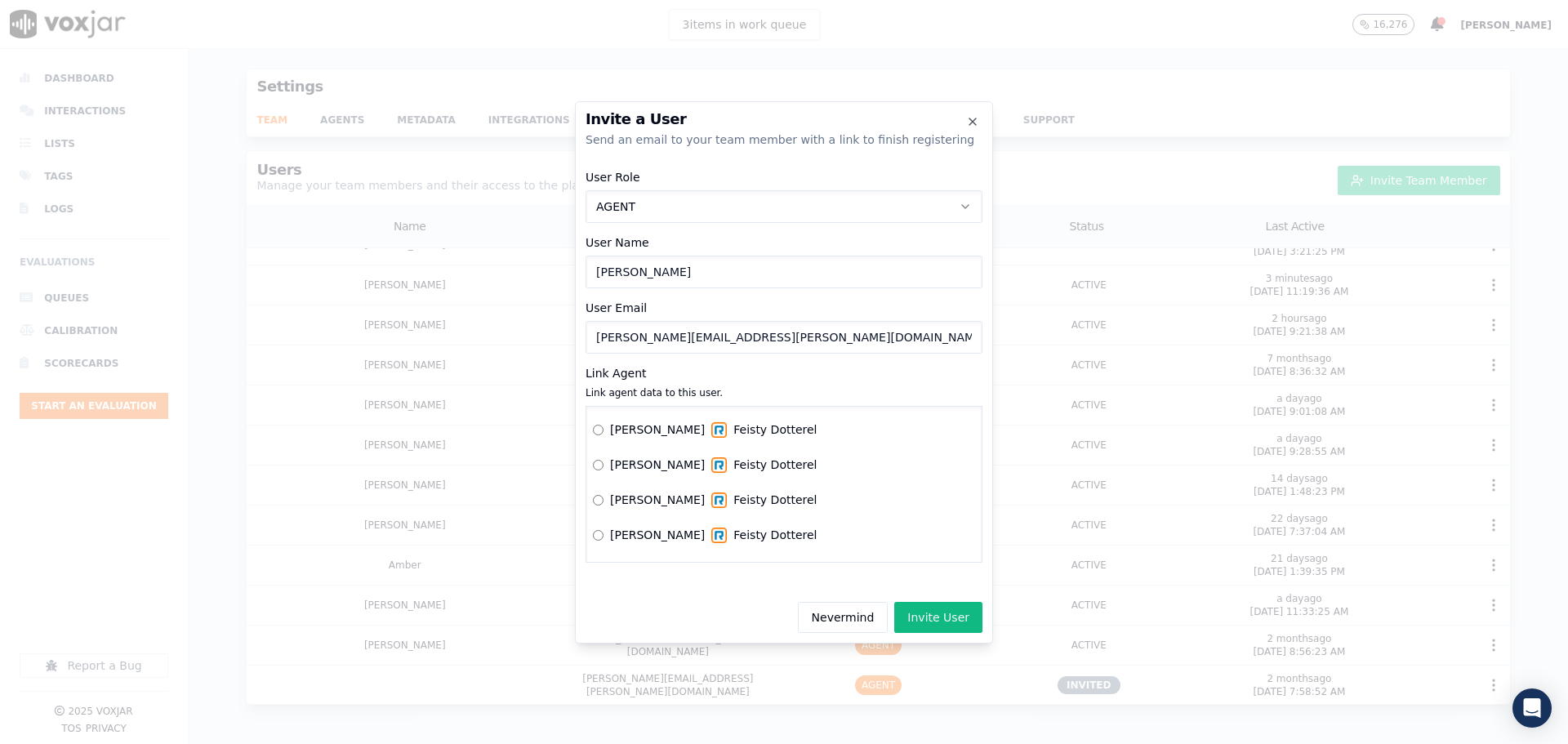
scroll to position [713, 0]
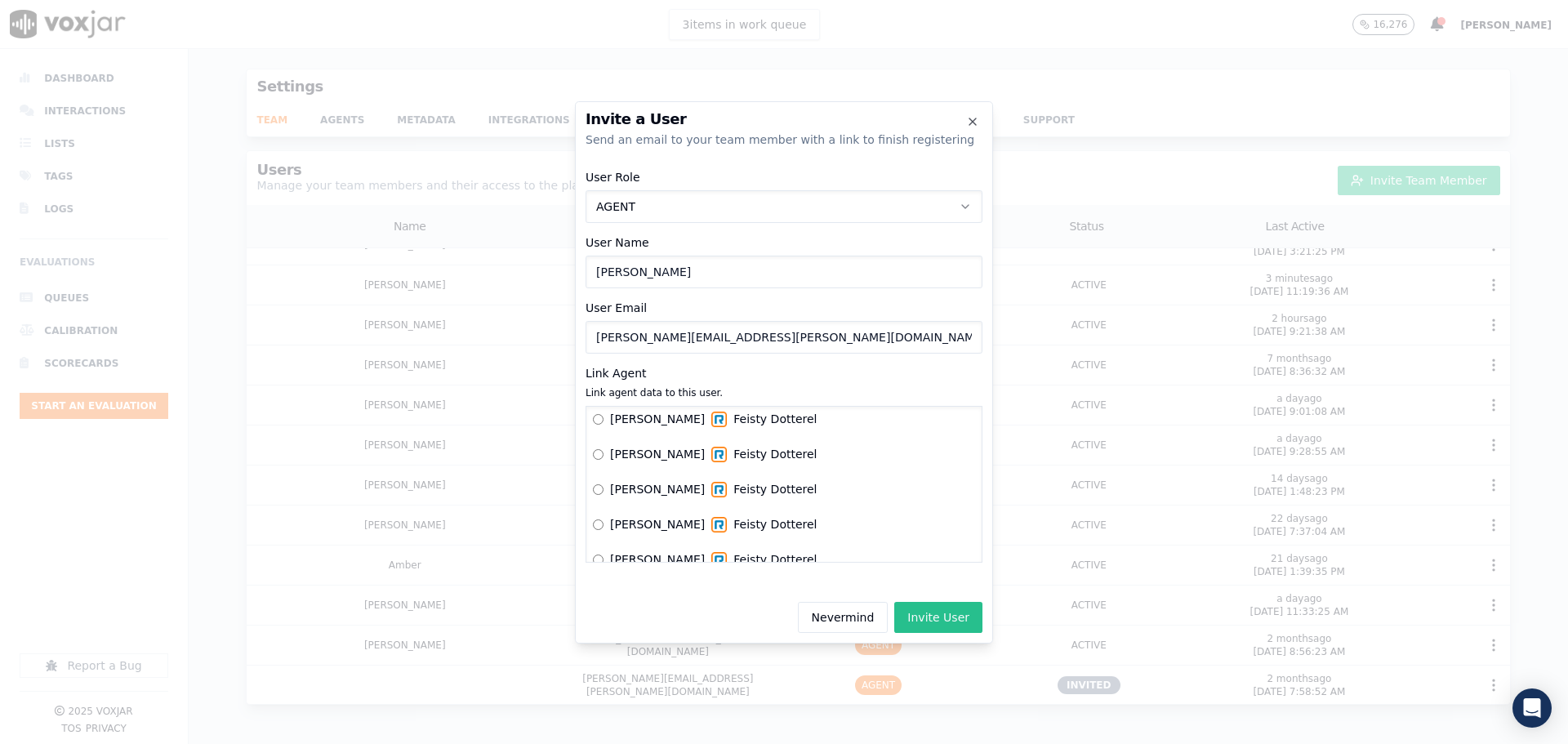
click at [928, 623] on button "Invite User" at bounding box center [937, 617] width 88 height 31
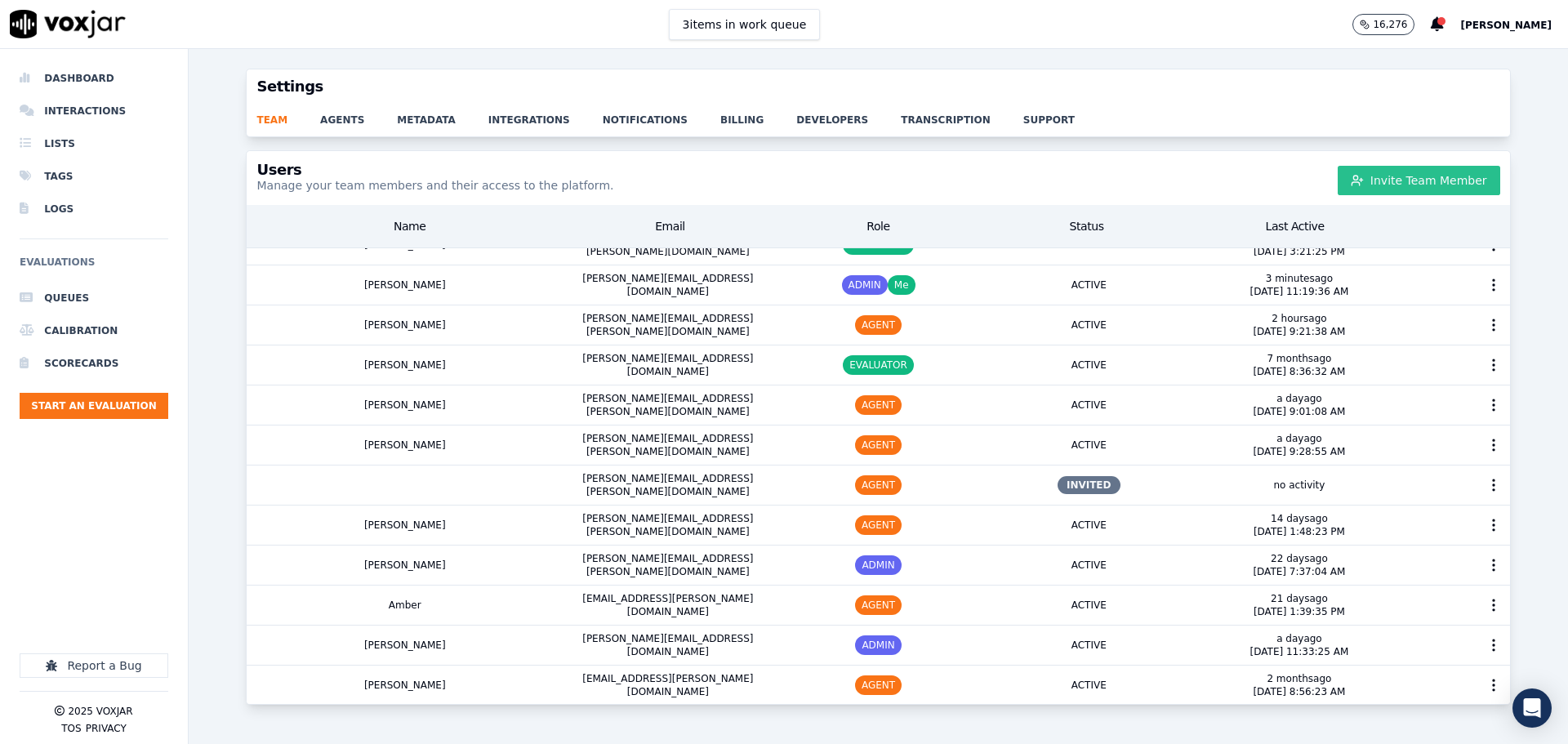
click at [1385, 179] on button "Invite Team Member" at bounding box center [1419, 181] width 163 height 30
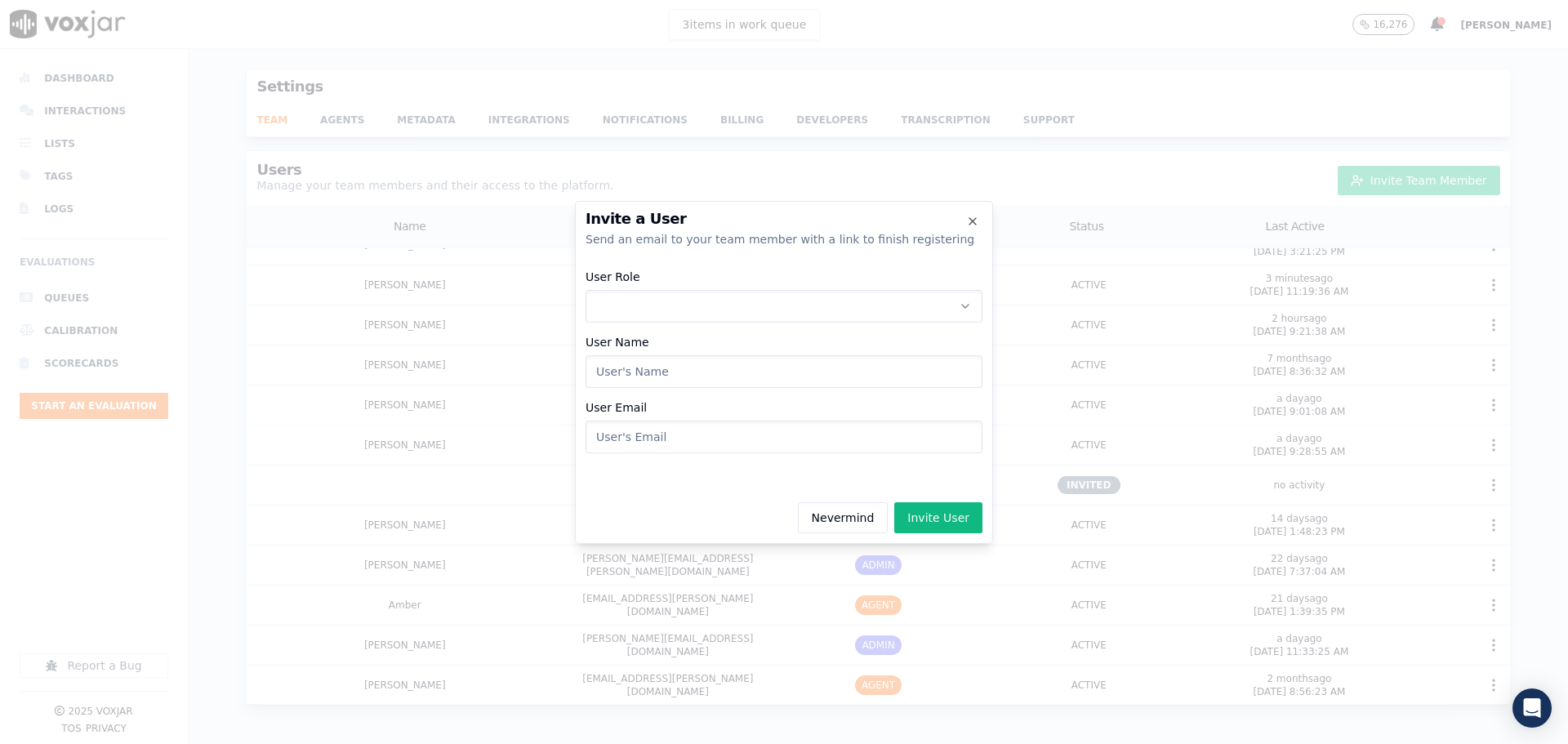
click at [706, 300] on button "User Role" at bounding box center [784, 306] width 397 height 33
click at [663, 407] on div "AGENT" at bounding box center [784, 402] width 376 height 26
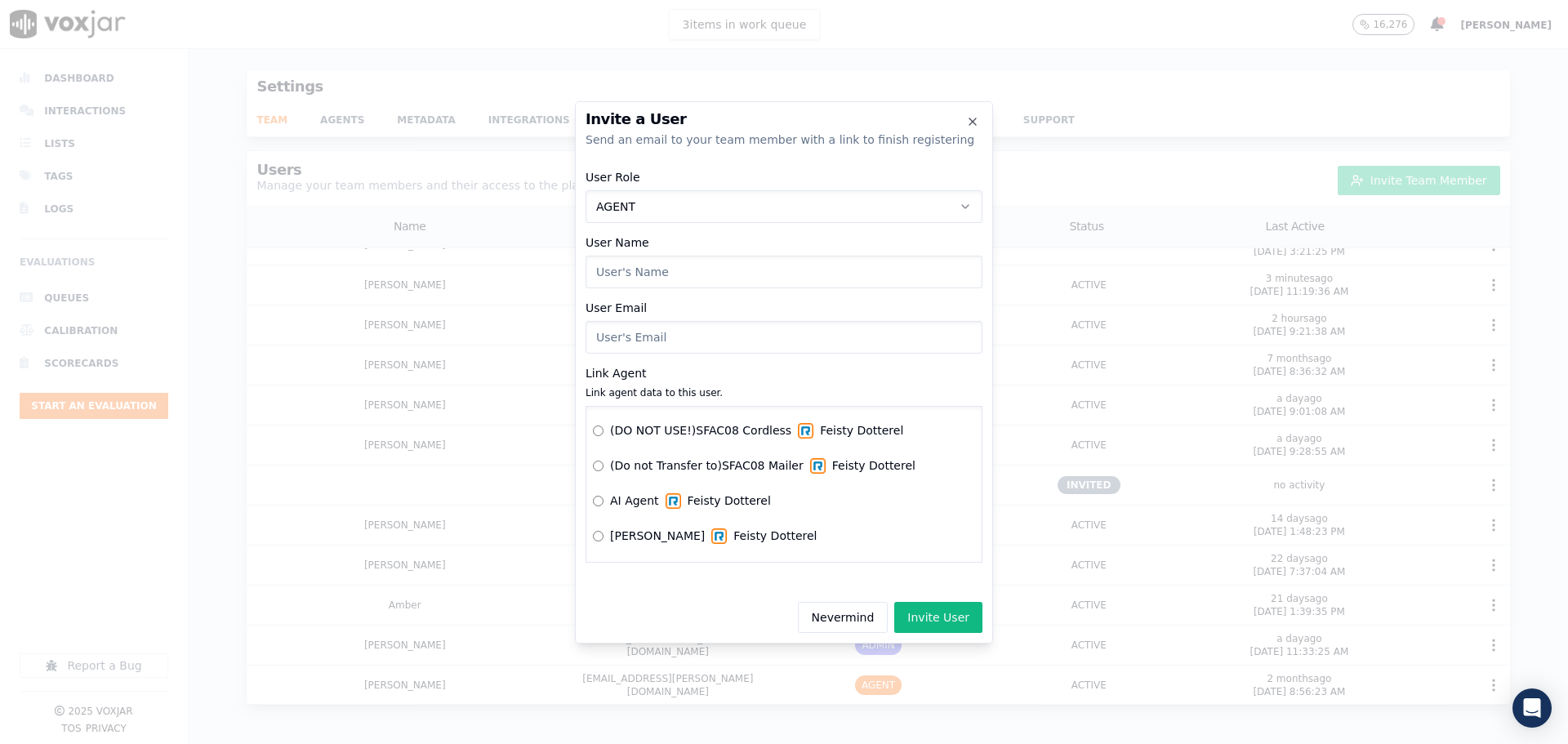
click at [651, 266] on input "User Name" at bounding box center [784, 271] width 397 height 33
type input "[PERSON_NAME]"
click at [650, 339] on input "User Email" at bounding box center [784, 336] width 397 height 33
paste input "[PERSON_NAME][EMAIL_ADDRESS][PERSON_NAME][DOMAIN_NAME]"
type input "[PERSON_NAME][EMAIL_ADDRESS][PERSON_NAME][DOMAIN_NAME]"
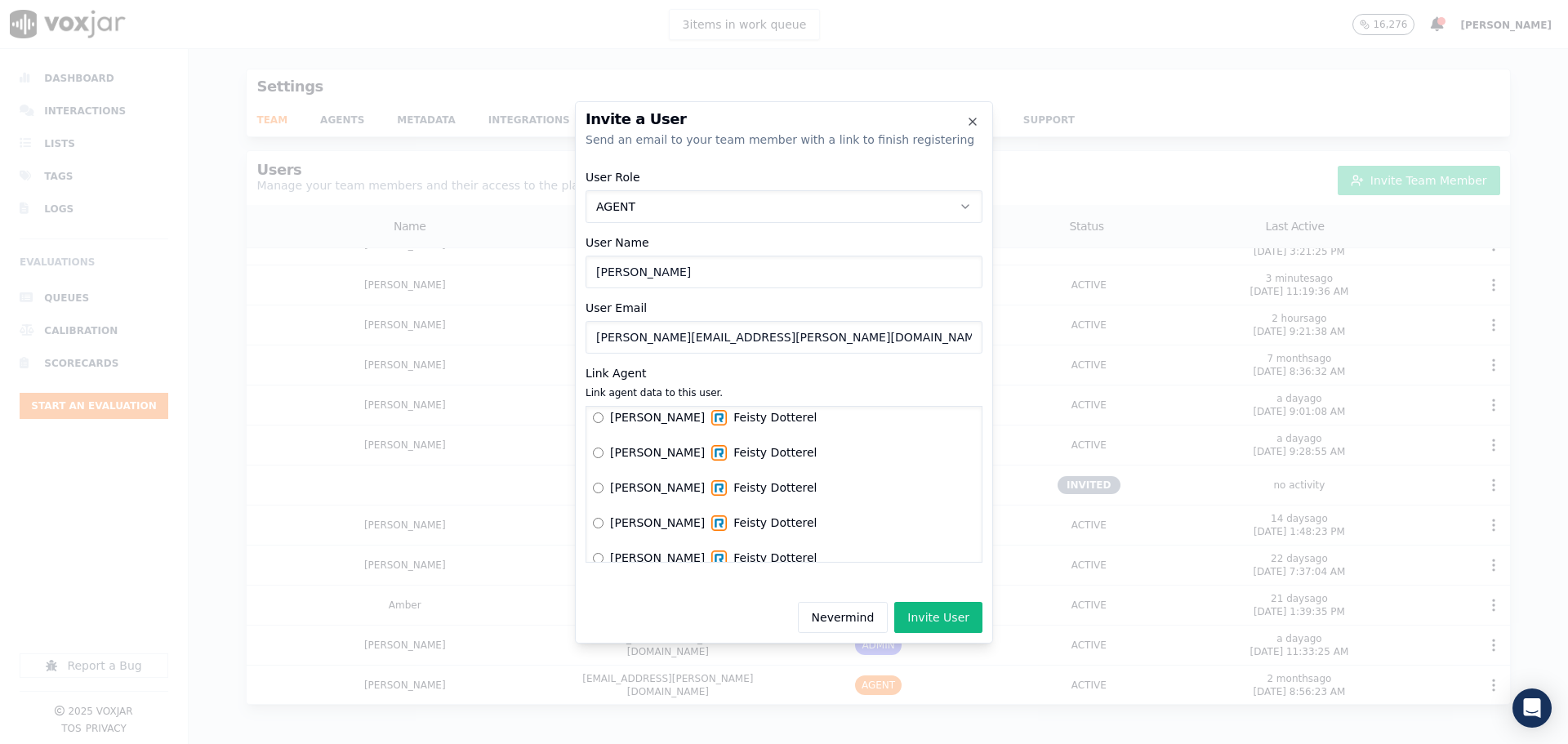
scroll to position [1055, 0]
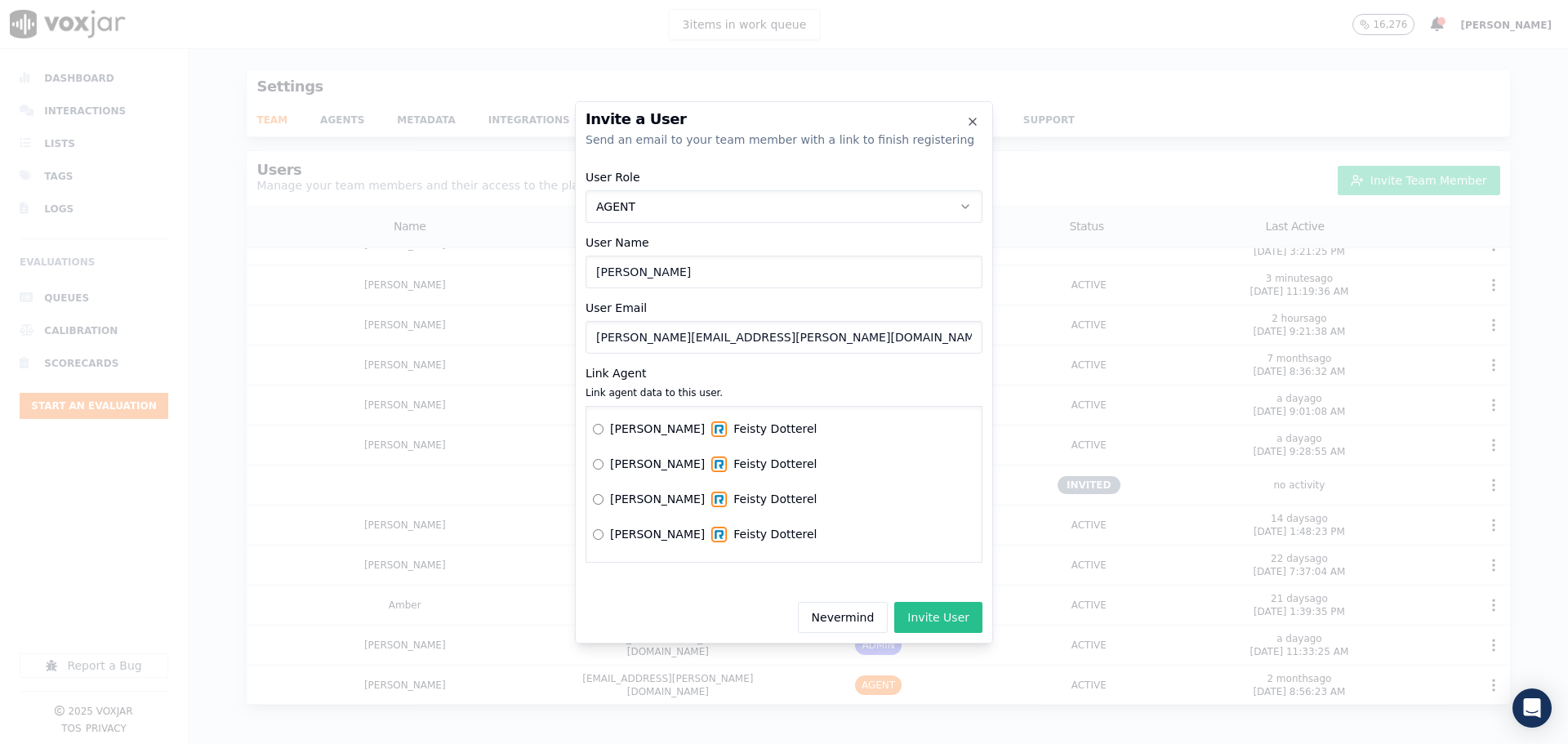
click at [927, 620] on button "Invite User" at bounding box center [937, 617] width 88 height 31
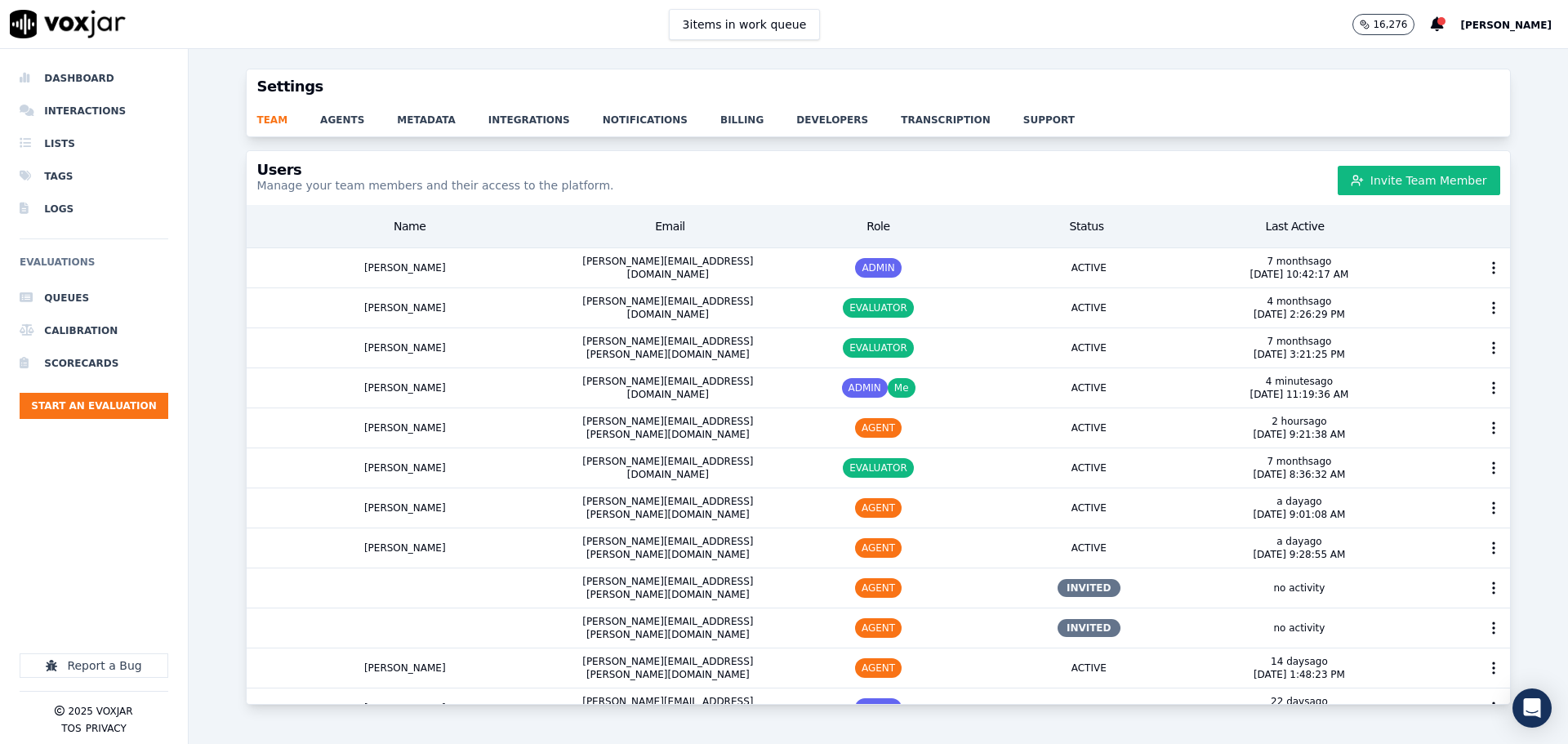
scroll to position [260, 0]
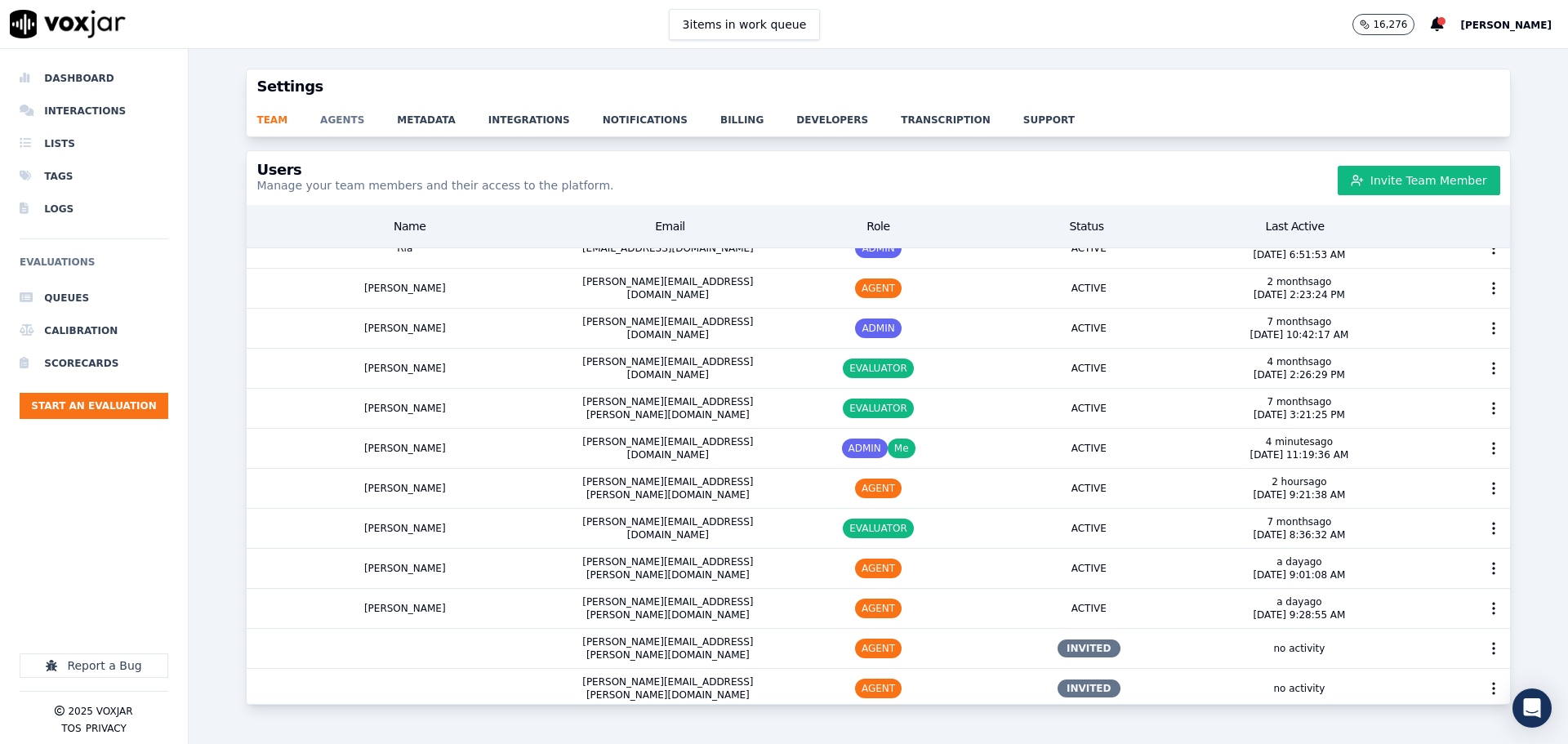
click at [338, 117] on link "agents" at bounding box center [358, 114] width 77 height 23
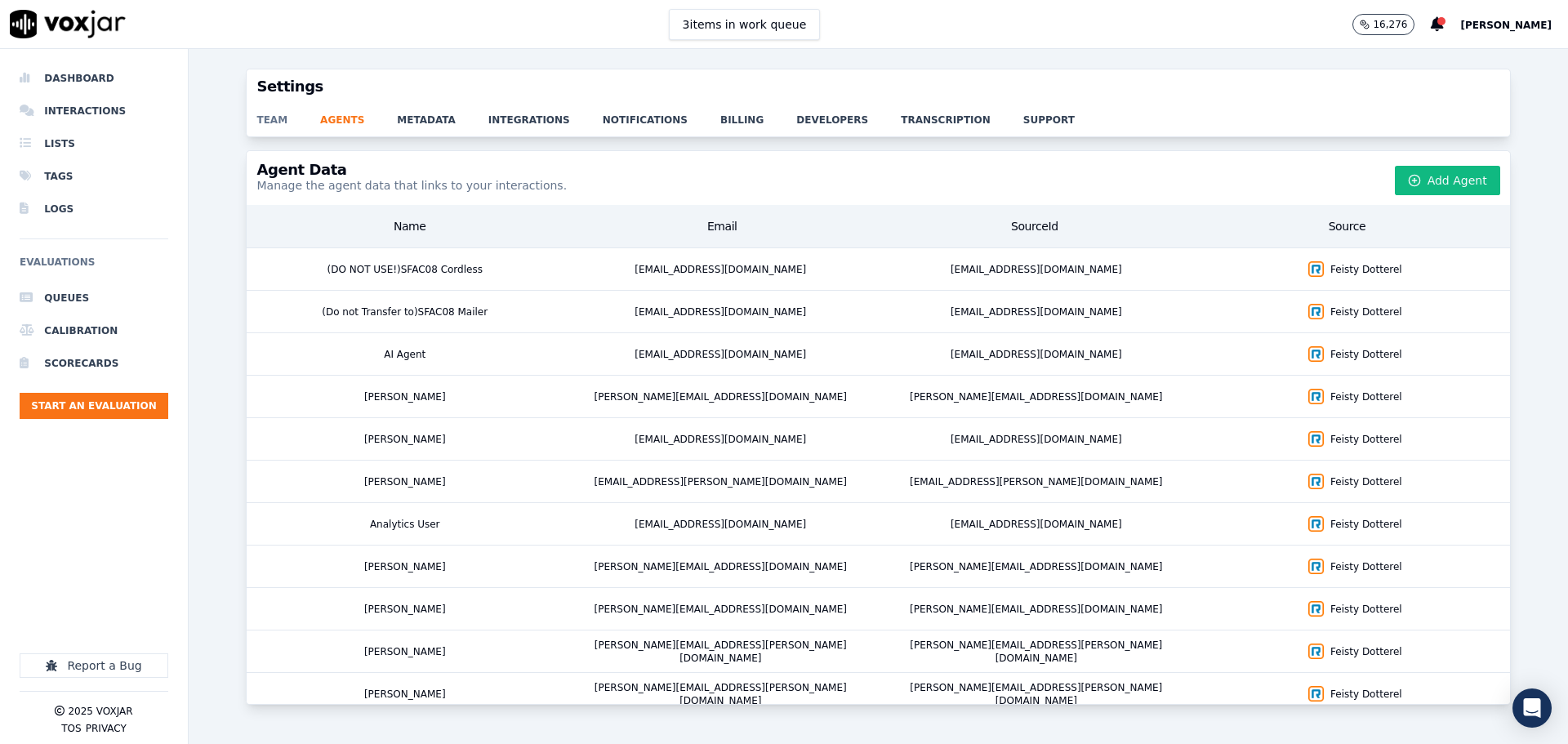
click at [267, 116] on link "team" at bounding box center [288, 114] width 64 height 23
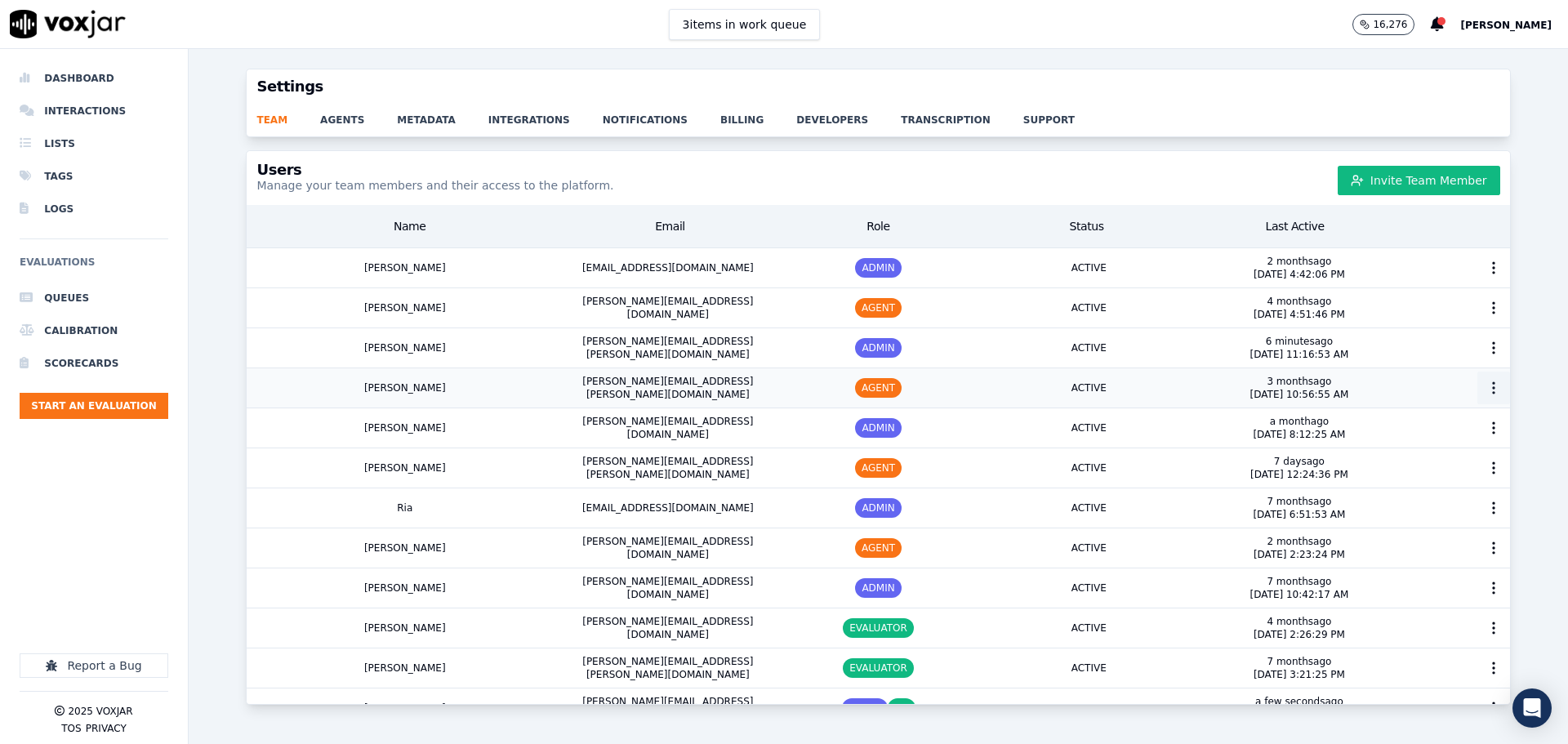
click at [1485, 387] on icon "button" at bounding box center [1493, 388] width 17 height 17
click at [1435, 500] on div "Delete User" at bounding box center [1462, 503] width 113 height 26
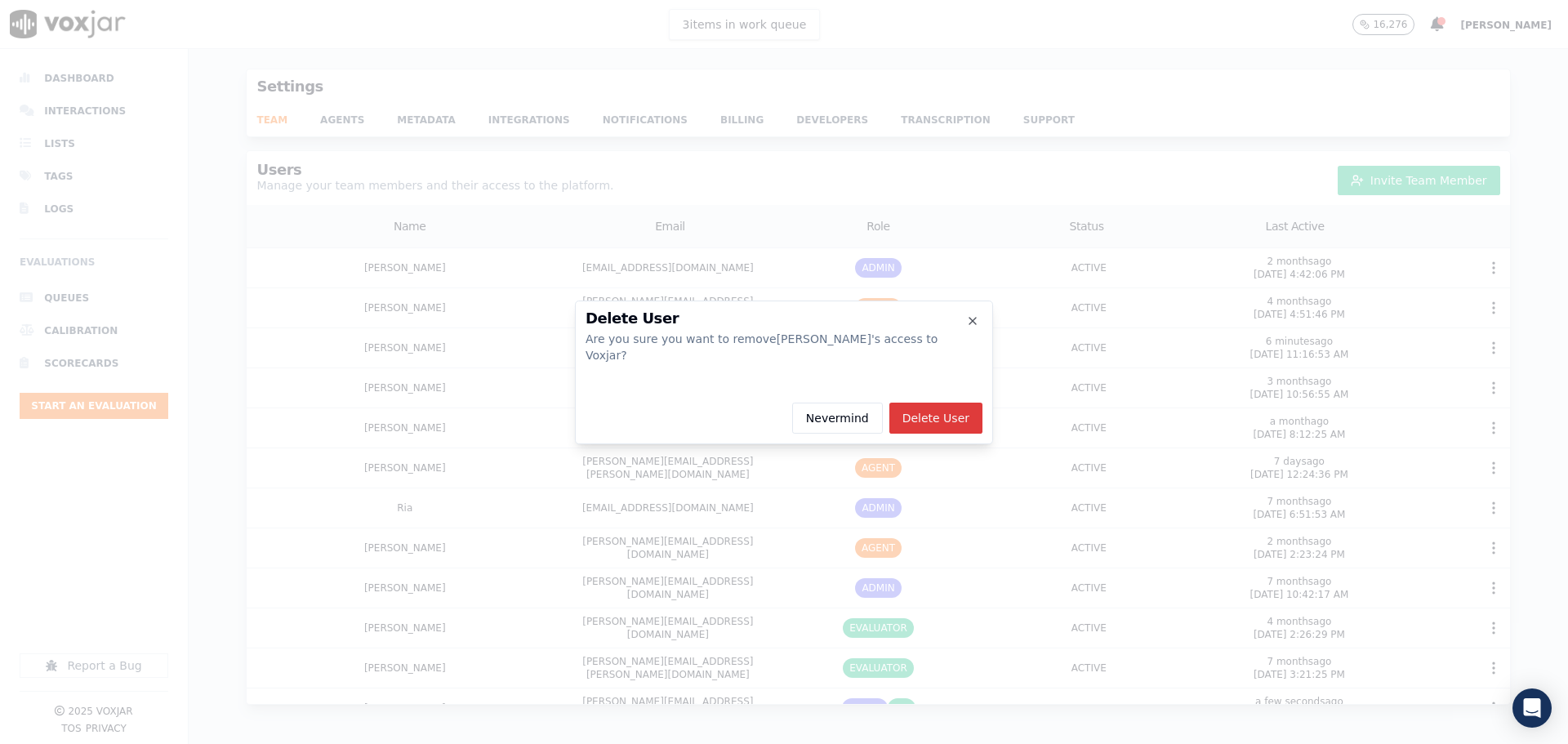
click at [948, 405] on button "Delete User" at bounding box center [935, 417] width 93 height 31
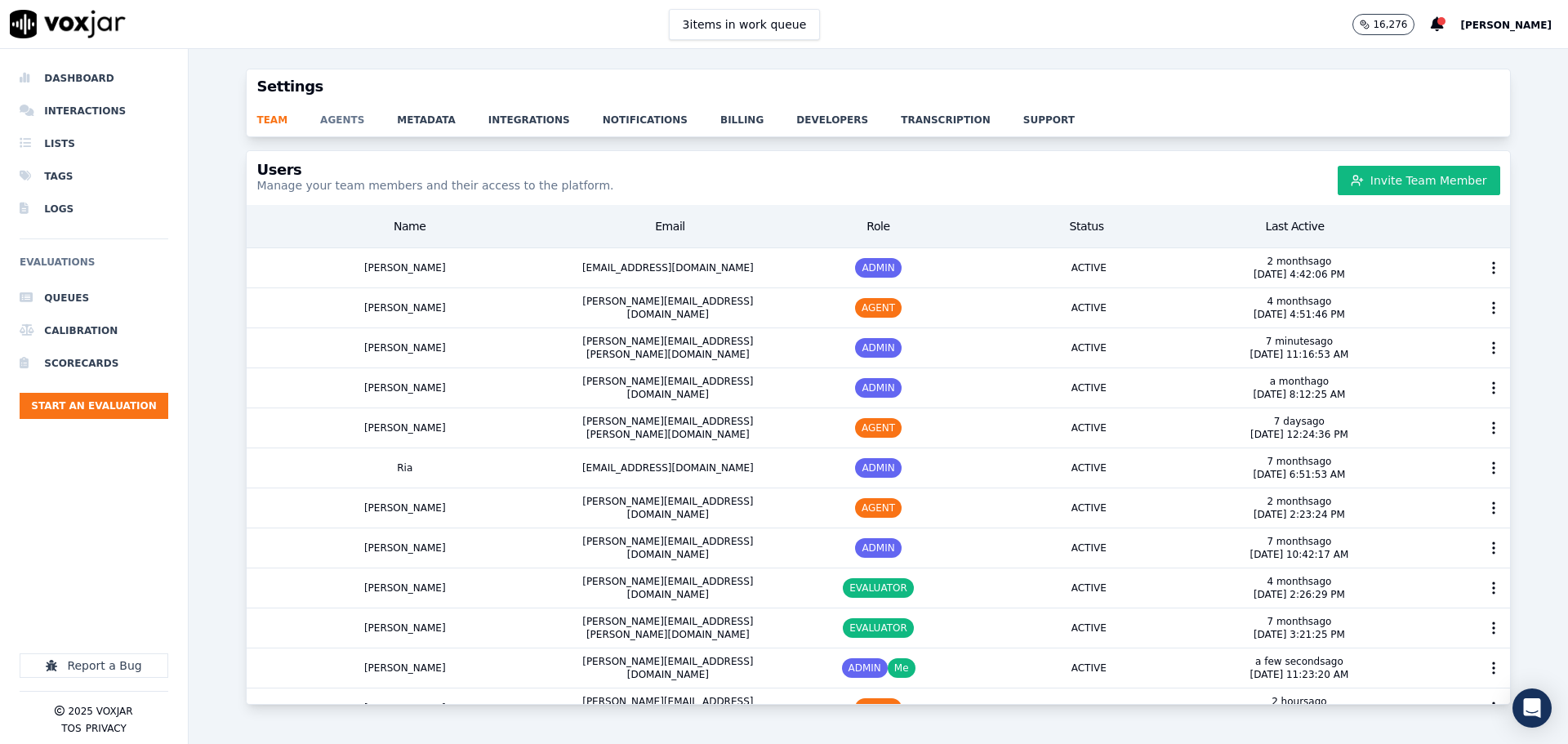
click at [330, 125] on link "agents" at bounding box center [358, 114] width 77 height 23
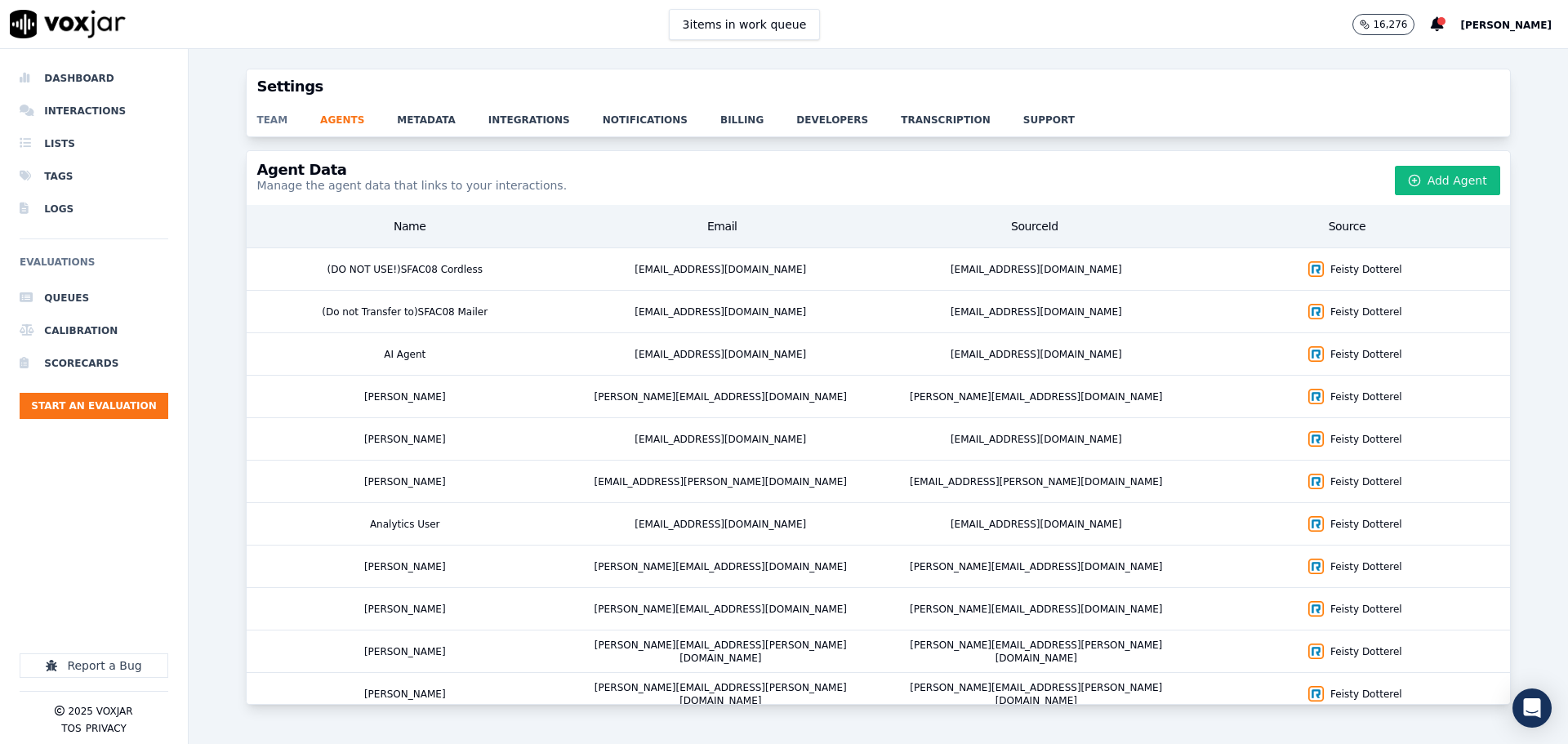
click at [269, 118] on link "team" at bounding box center [288, 114] width 64 height 23
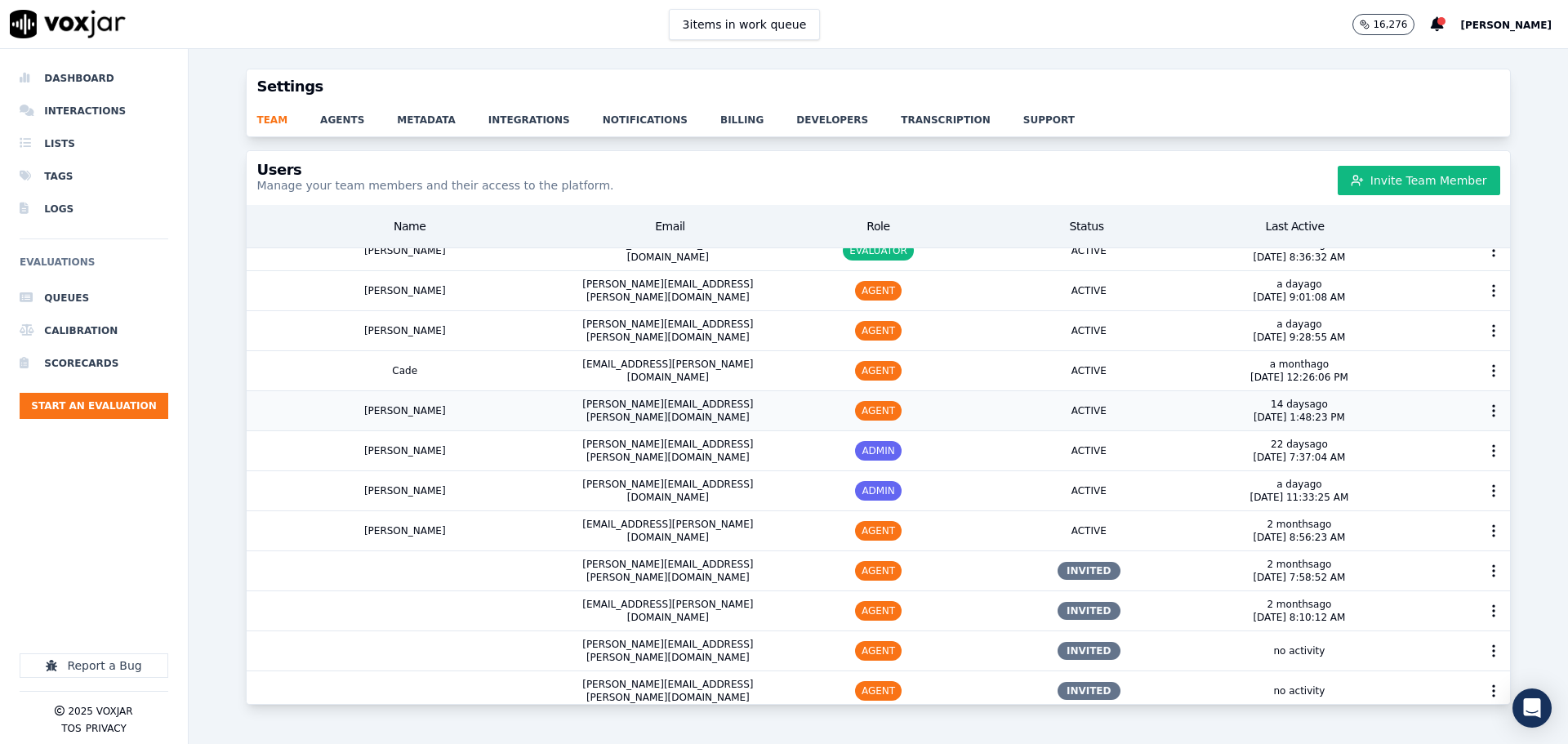
scroll to position [535, 0]
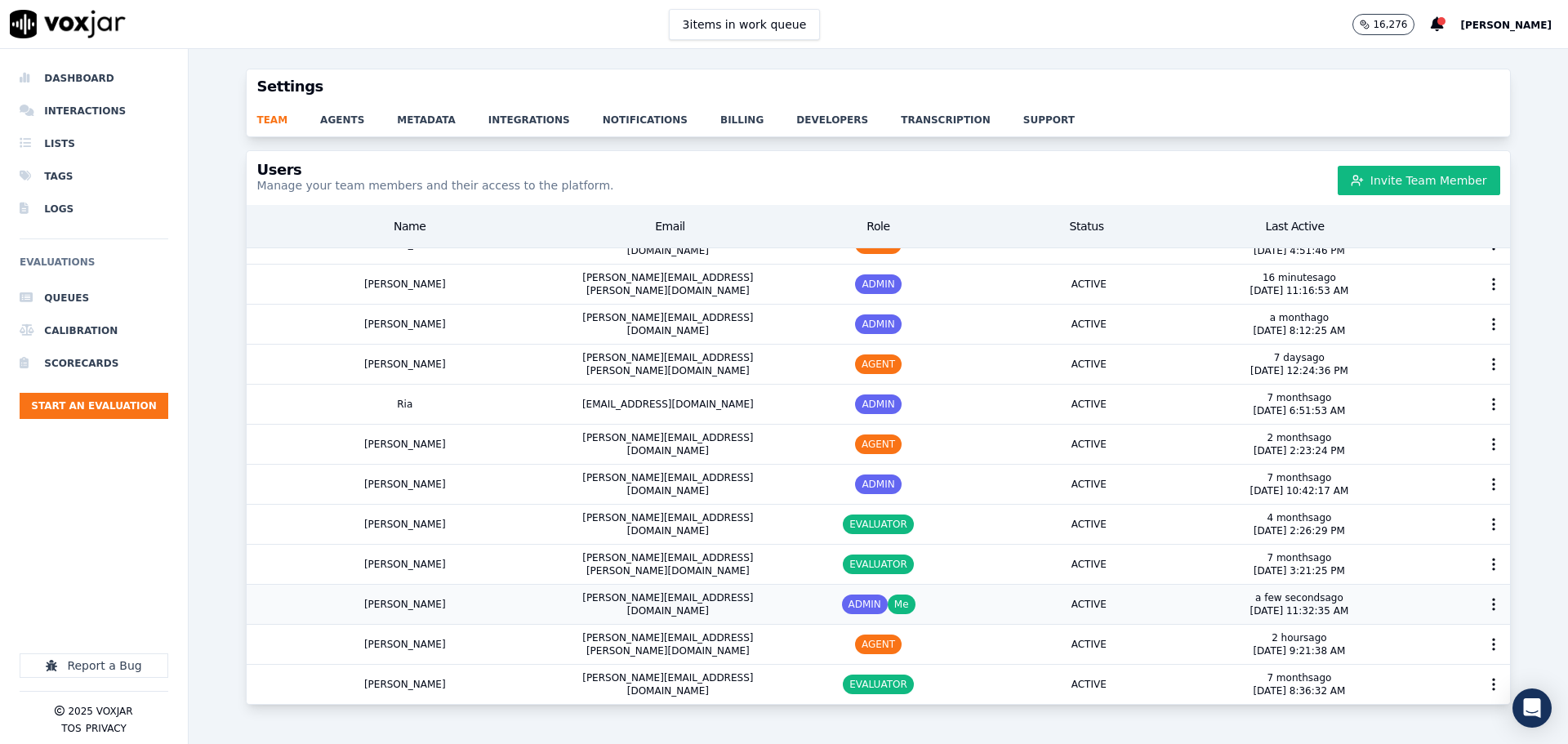
scroll to position [51, 0]
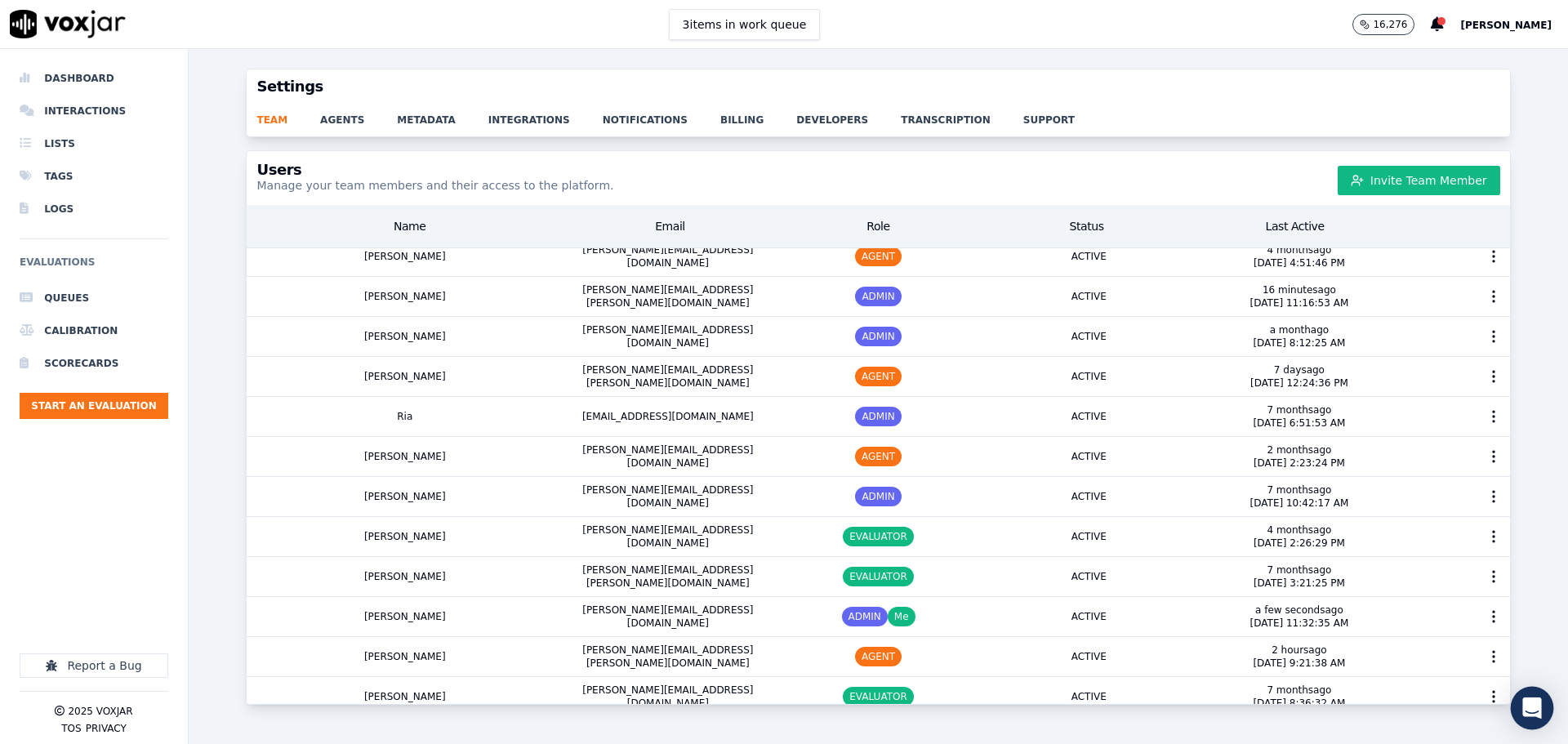
click at [1532, 699] on div "Open Intercom Messenger" at bounding box center [1532, 708] width 43 height 43
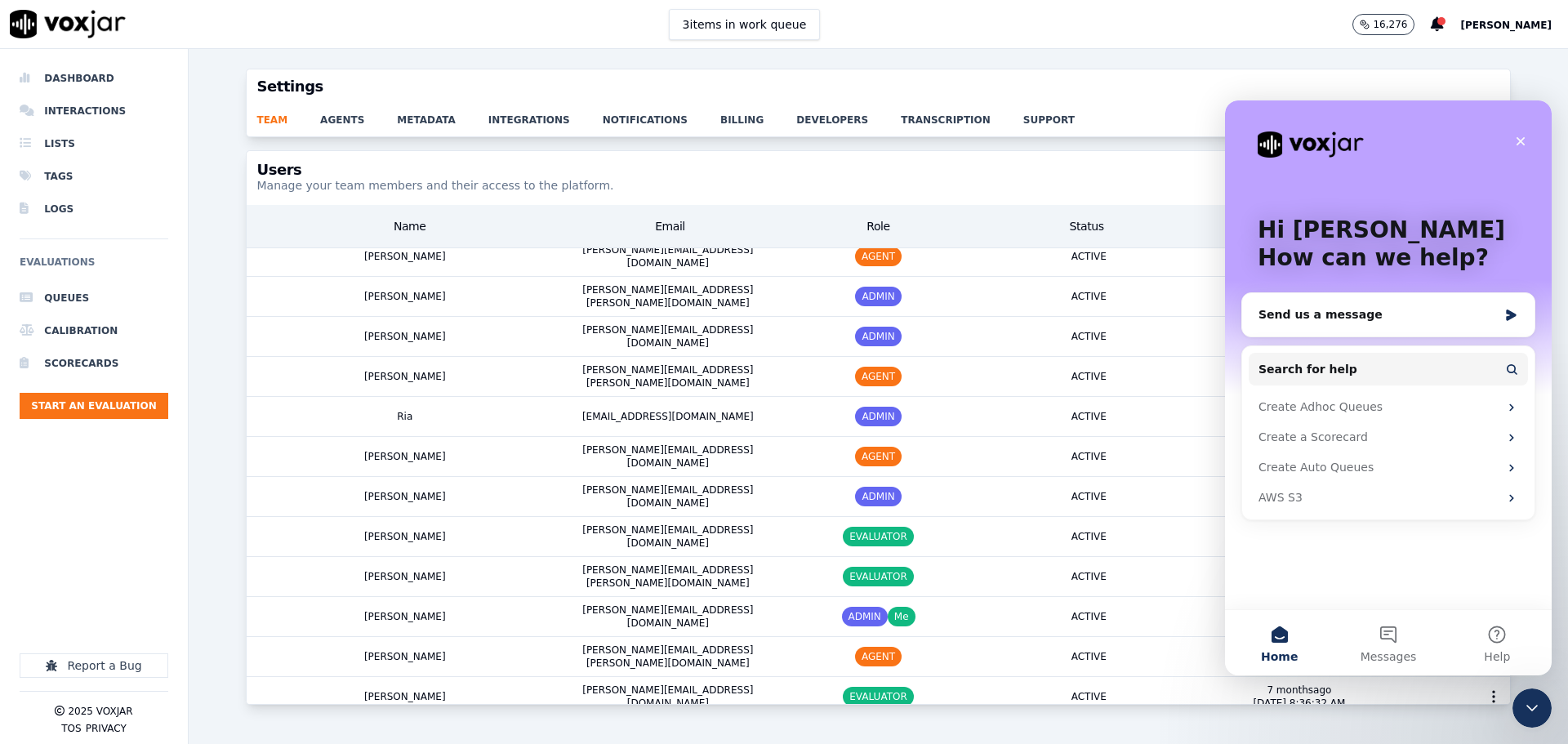
scroll to position [0, 0]
click at [1365, 316] on div "Send us a message" at bounding box center [1378, 314] width 239 height 17
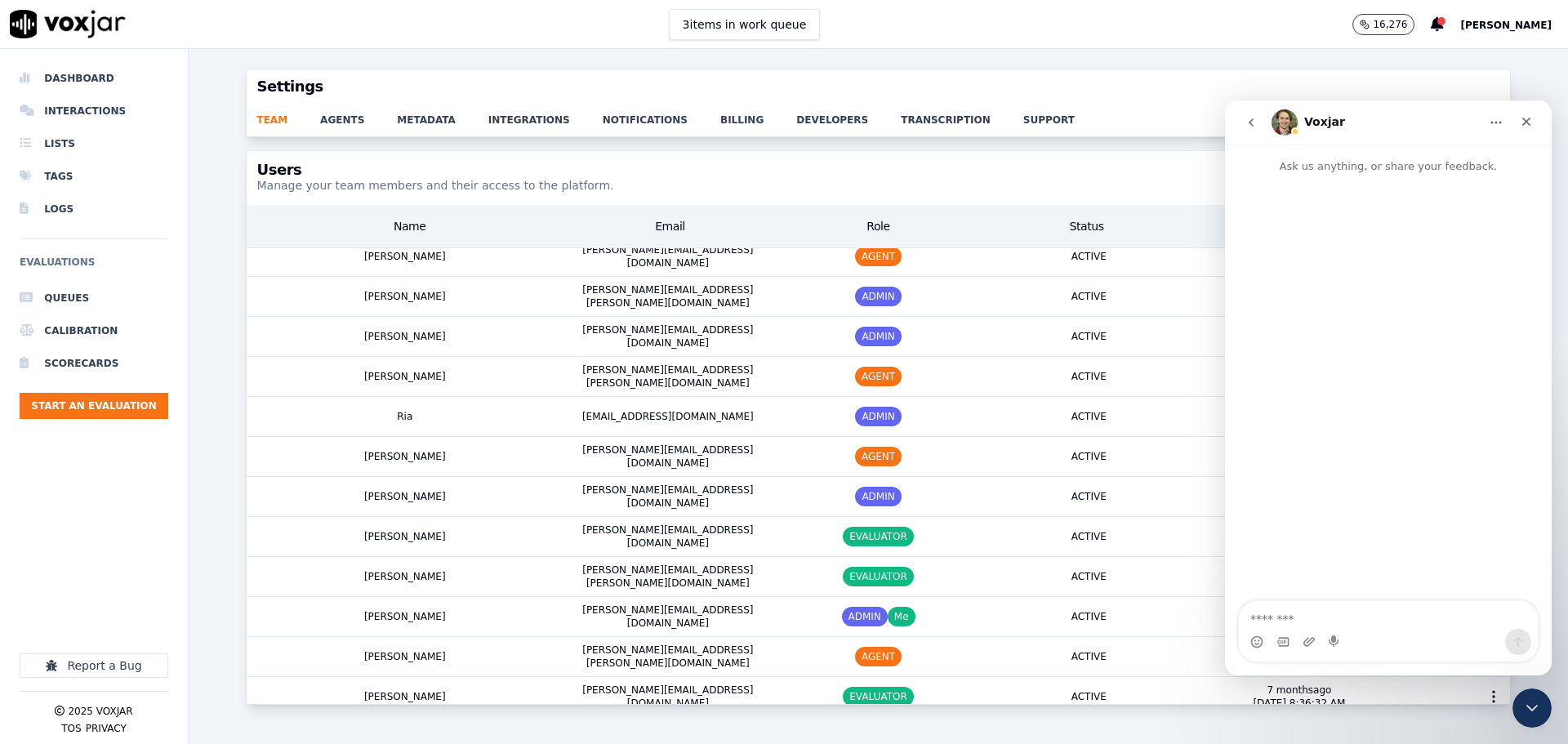
click at [1302, 618] on textarea "Message…" at bounding box center [1388, 615] width 299 height 28
type textarea "*"
drag, startPoint x: 1318, startPoint y: 614, endPoint x: 1328, endPoint y: 632, distance: 20.6
click at [1326, 635] on div "Intercom messenger" at bounding box center [1388, 641] width 299 height 26
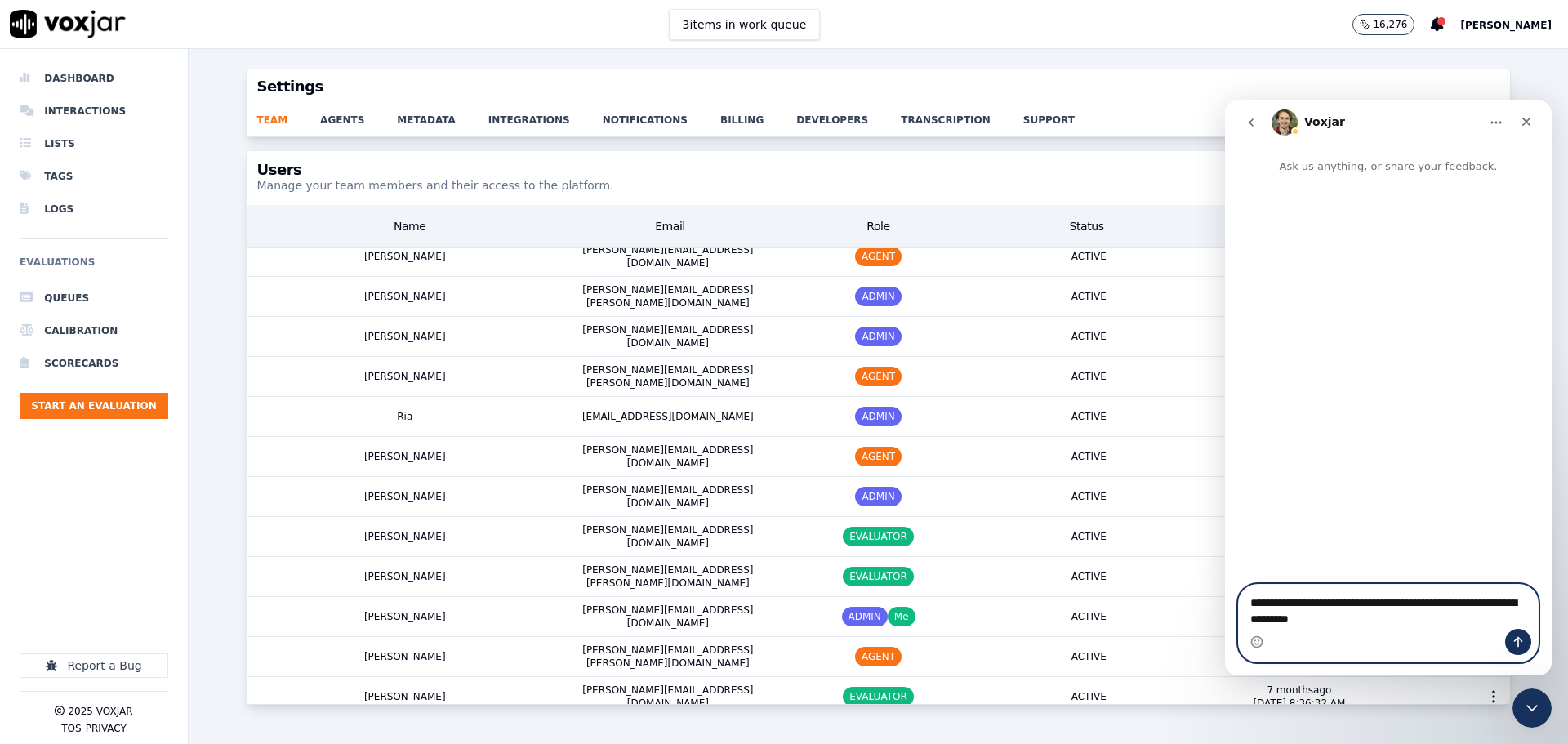
click at [1324, 625] on textarea "**********" at bounding box center [1388, 607] width 299 height 44
click at [1358, 626] on textarea "**********" at bounding box center [1388, 607] width 299 height 44
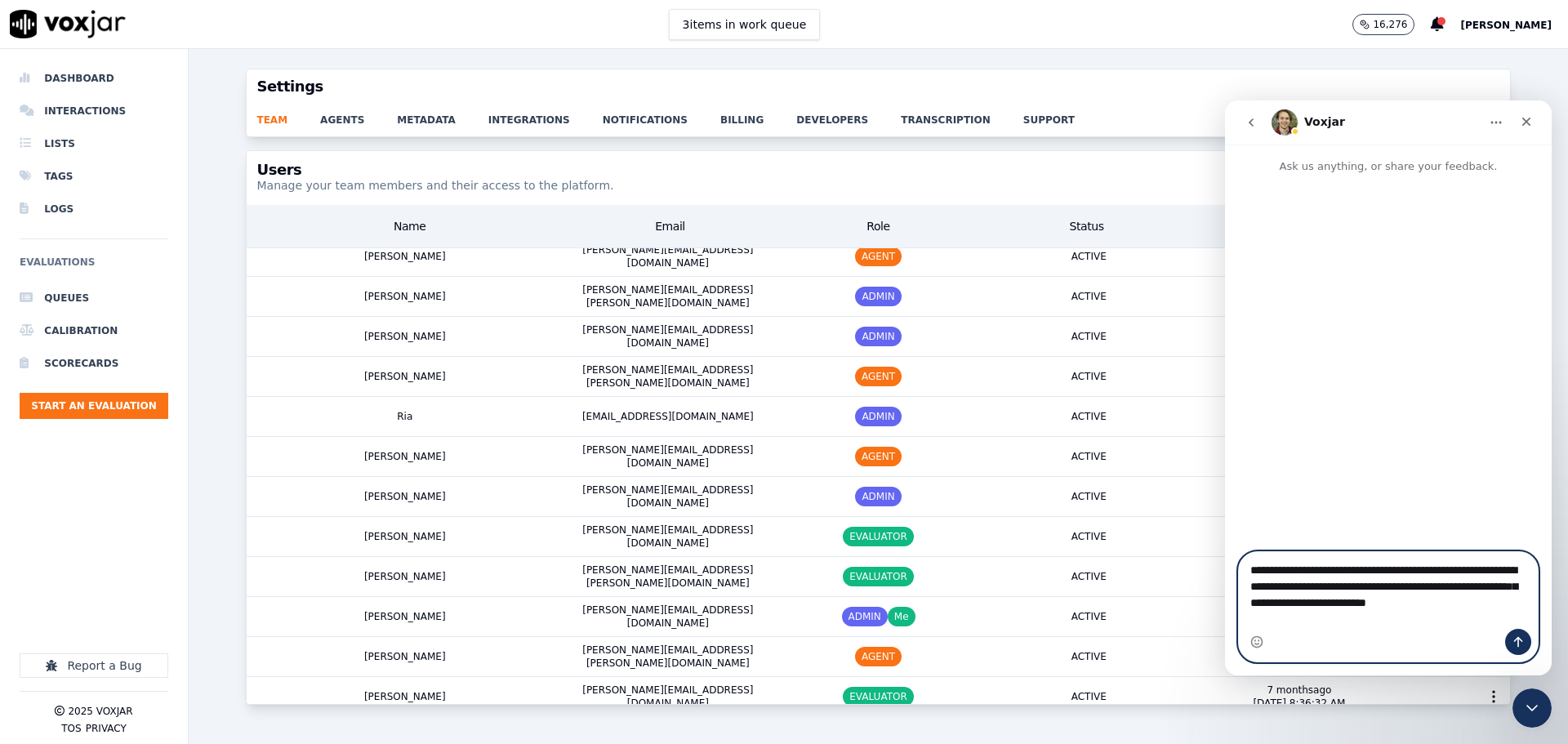
type textarea "**********"
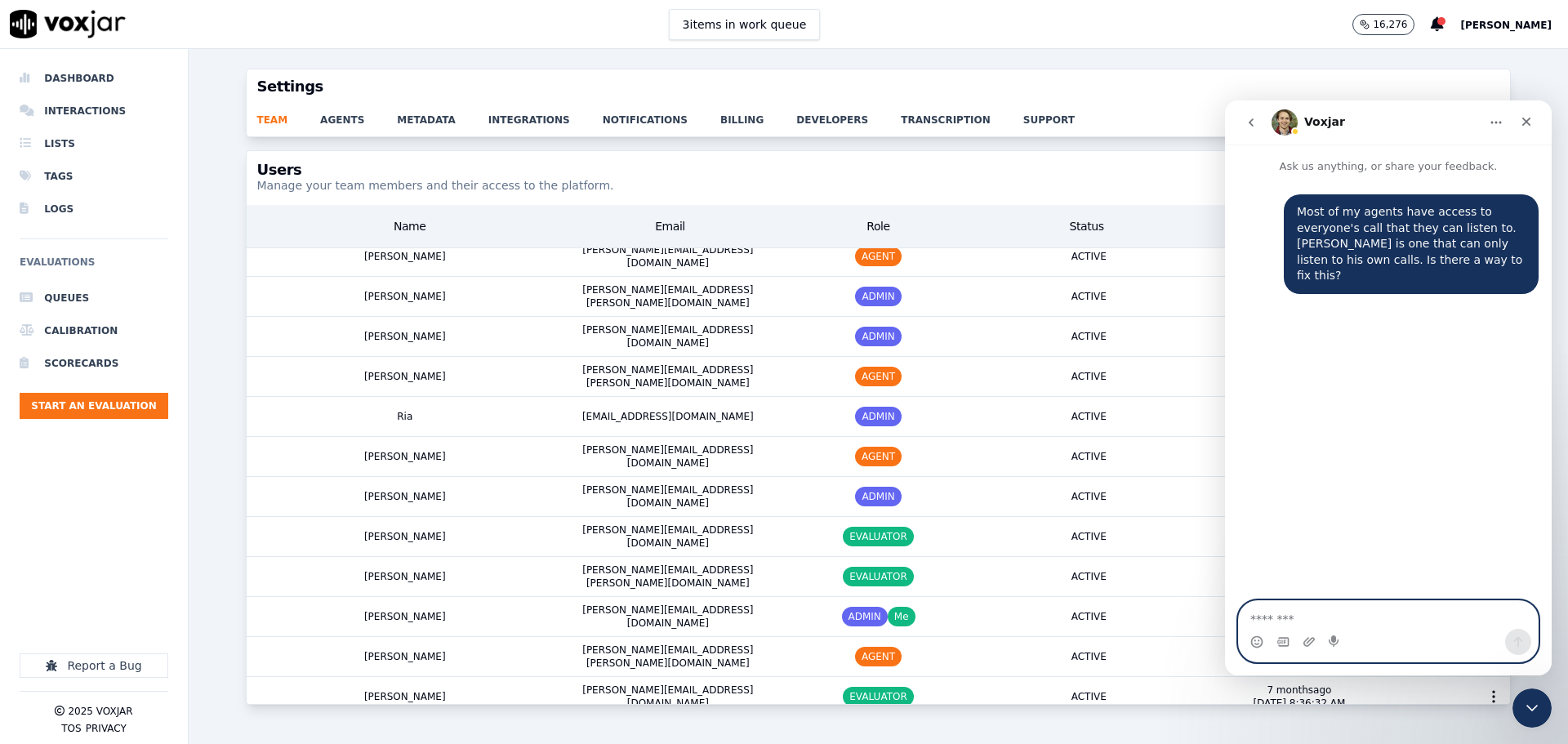
type textarea "*"
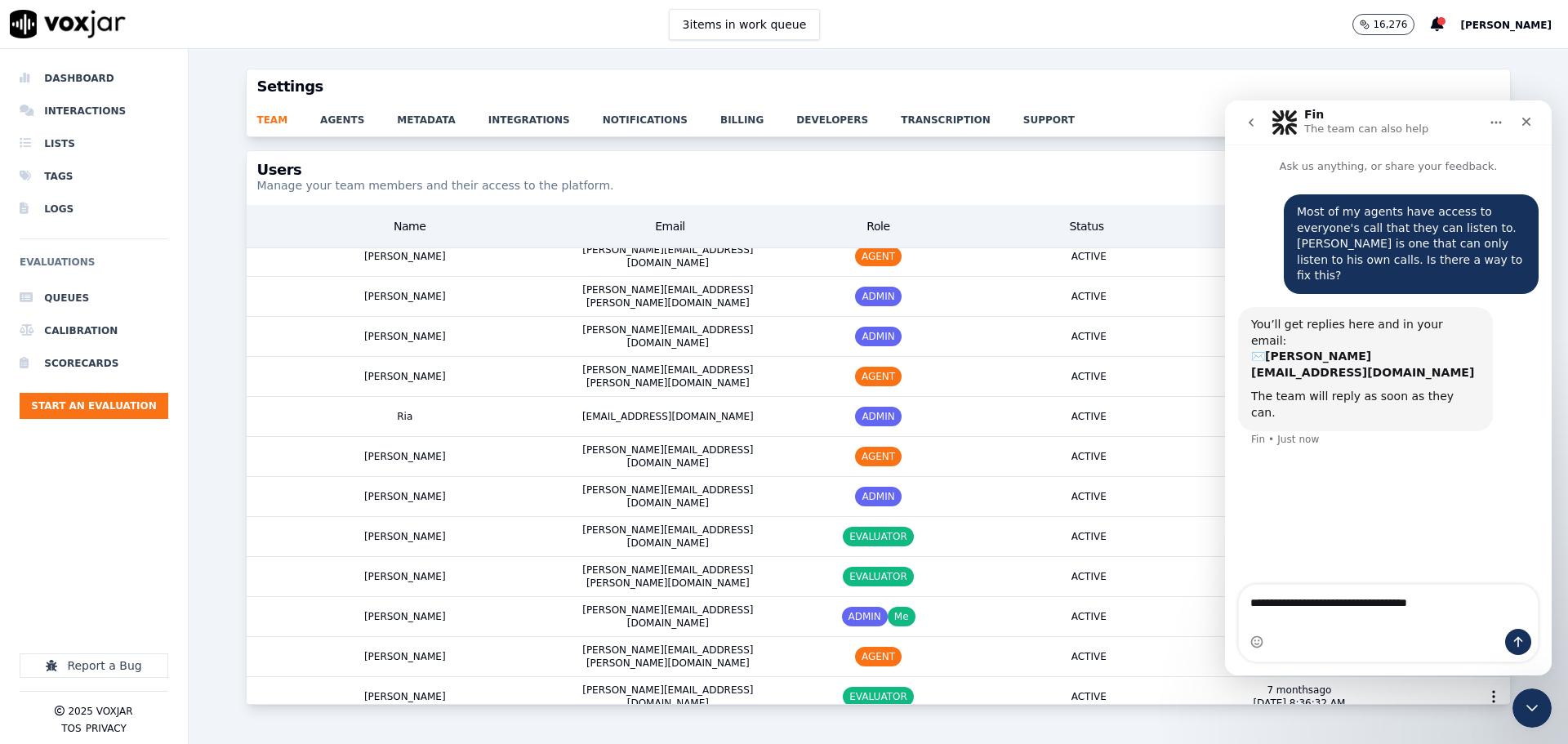
type textarea "**********"
